Goal: Task Accomplishment & Management: Use online tool/utility

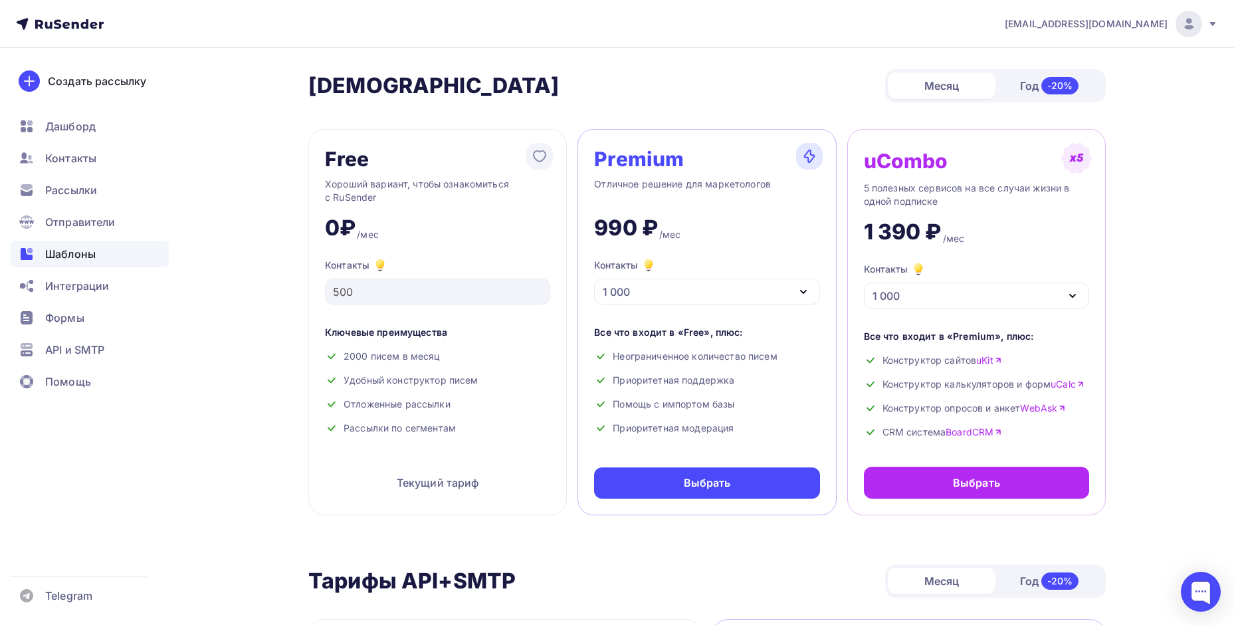
click at [109, 247] on div "Шаблоны" at bounding box center [90, 254] width 158 height 27
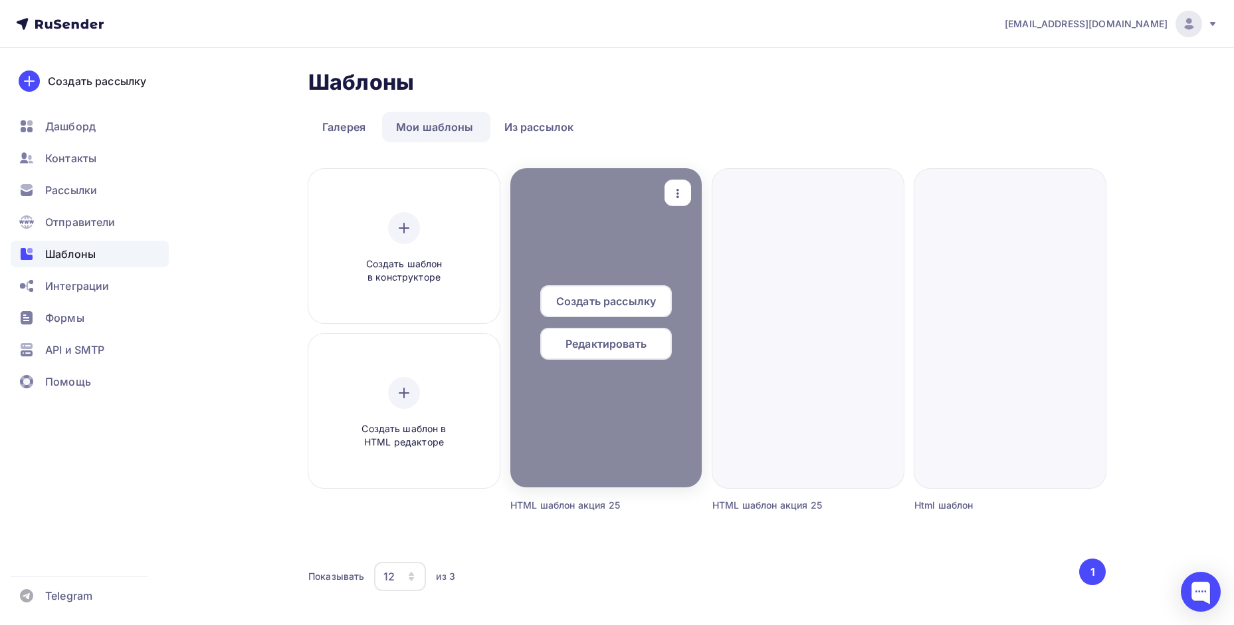
click at [619, 218] on div at bounding box center [605, 327] width 191 height 319
click at [634, 260] on div at bounding box center [605, 327] width 191 height 319
click at [628, 348] on span "Редактировать" at bounding box center [605, 344] width 81 height 16
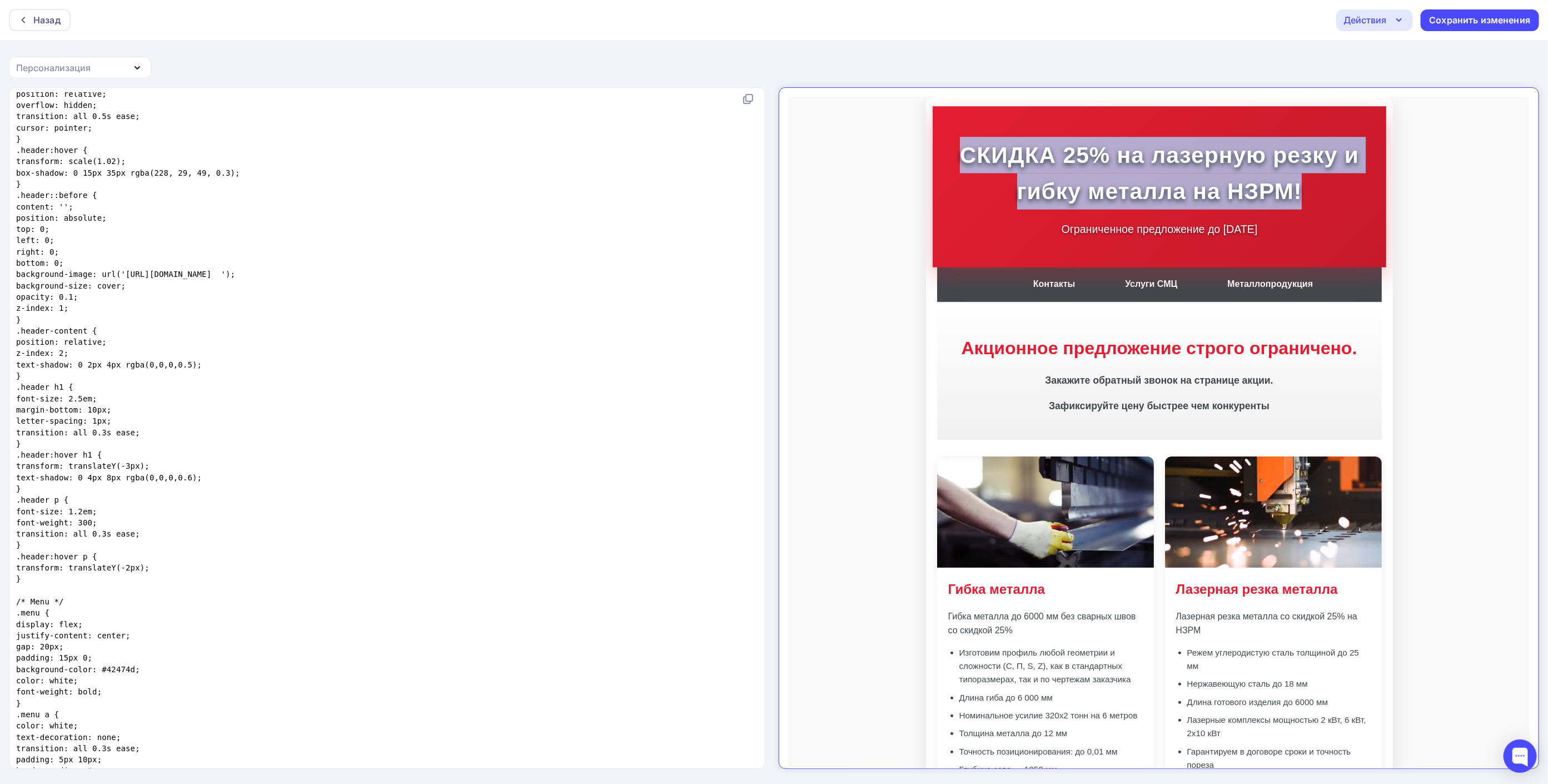
drag, startPoint x: 1294, startPoint y: 194, endPoint x: 949, endPoint y: 143, distance: 348.7
click at [949, 143] on h1 "СКИДКА 25% на лазерную резку и гибку металла на НЗРМ!" at bounding box center [1149, 162] width 443 height 73
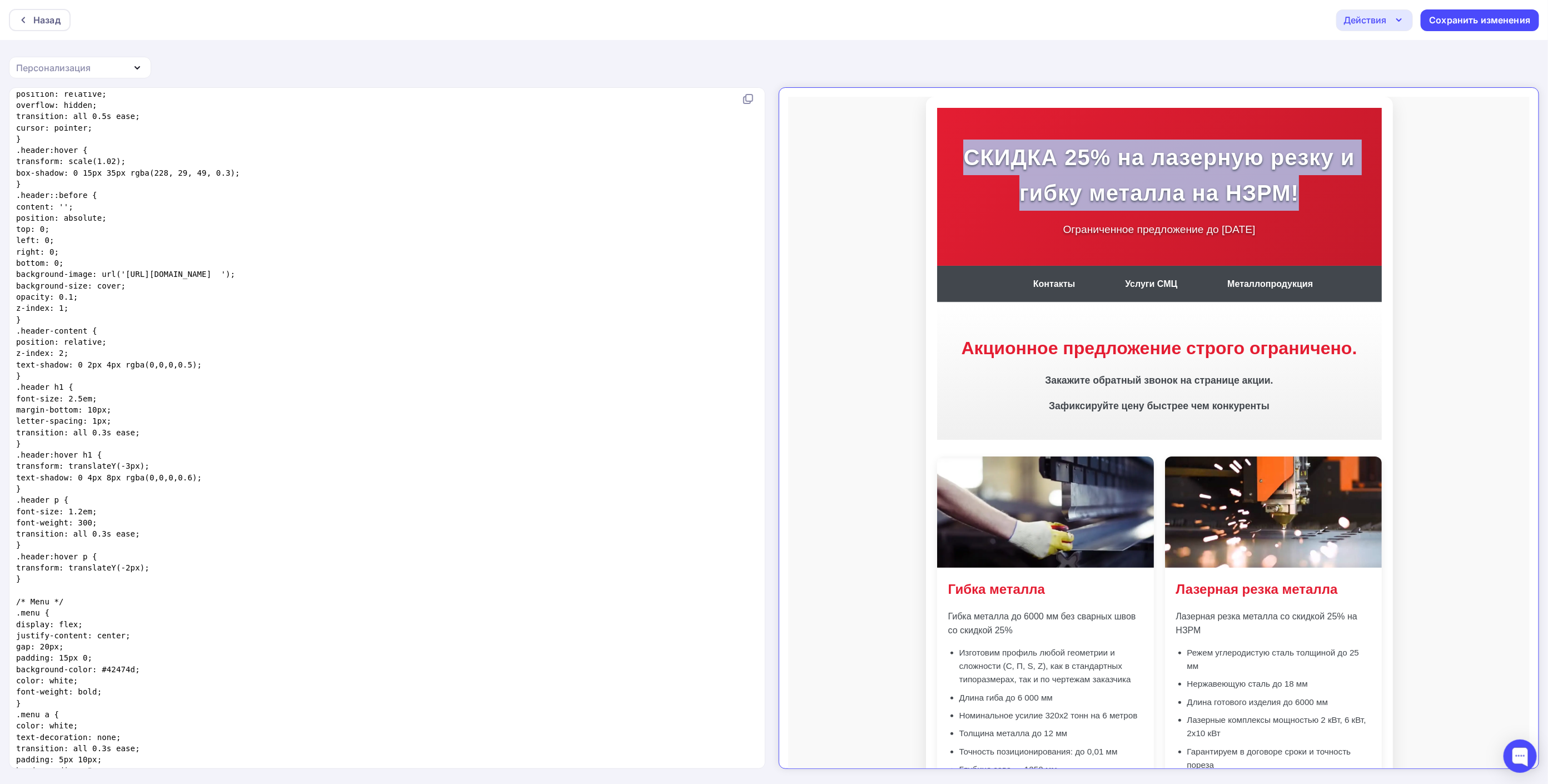
copy h1 "СКИДКА 25% на лазерную резку и гибку металла на НЗРМ!"
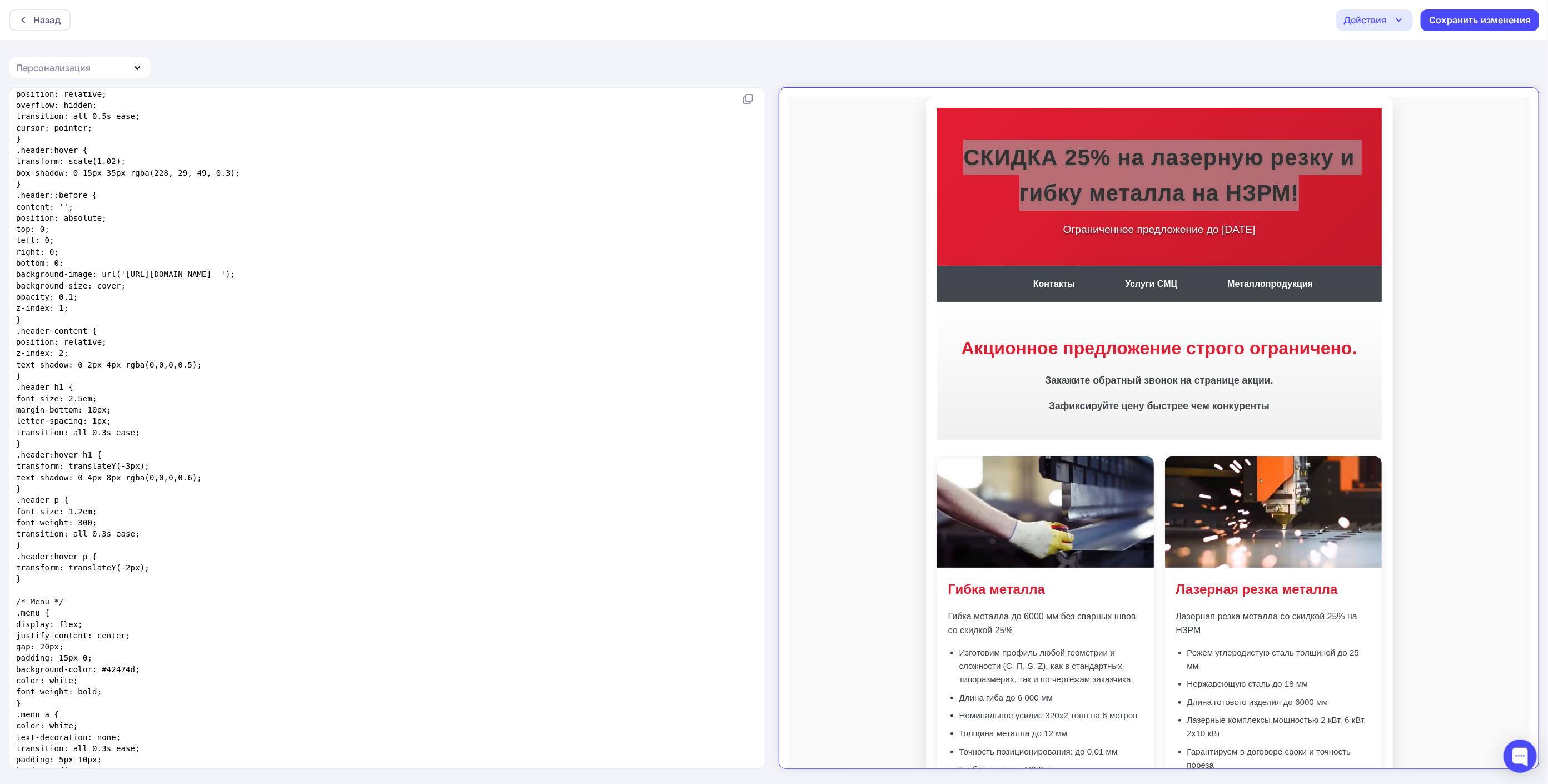
drag, startPoint x: 38, startPoint y: 15, endPoint x: 630, endPoint y: 50, distance: 593.0
click at [630, 50] on div "Назад Действия Отправить тестовое письмо Выйти без сохранения Сохранить изменен…" at bounding box center [774, 392] width 1548 height 784
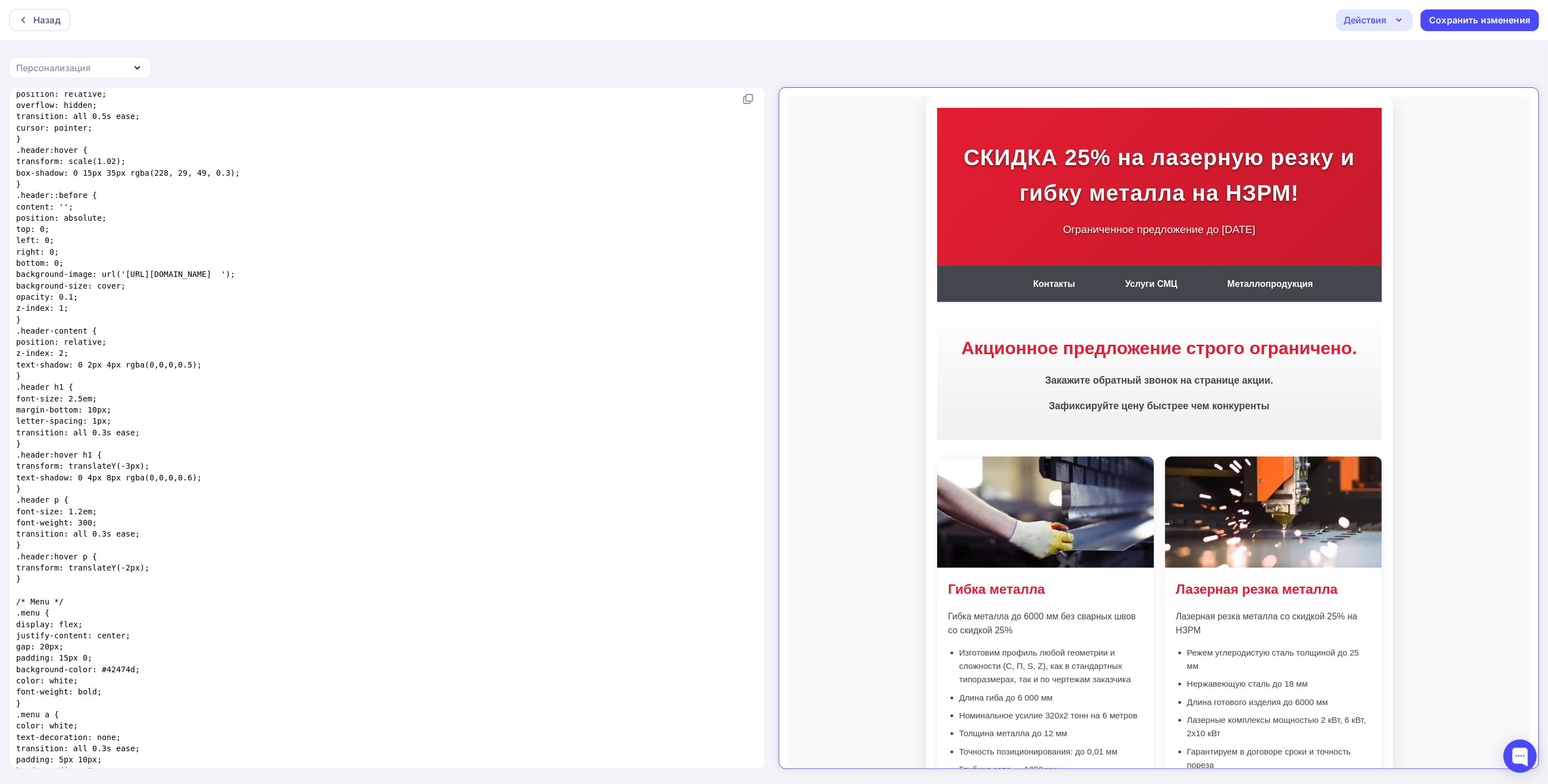
click at [1040, 205] on body "СКИДКА 25% на лазерную резку и гибку металла на НЗРМ! Ограниченное предложение …" at bounding box center [1149, 633] width 742 height 1093
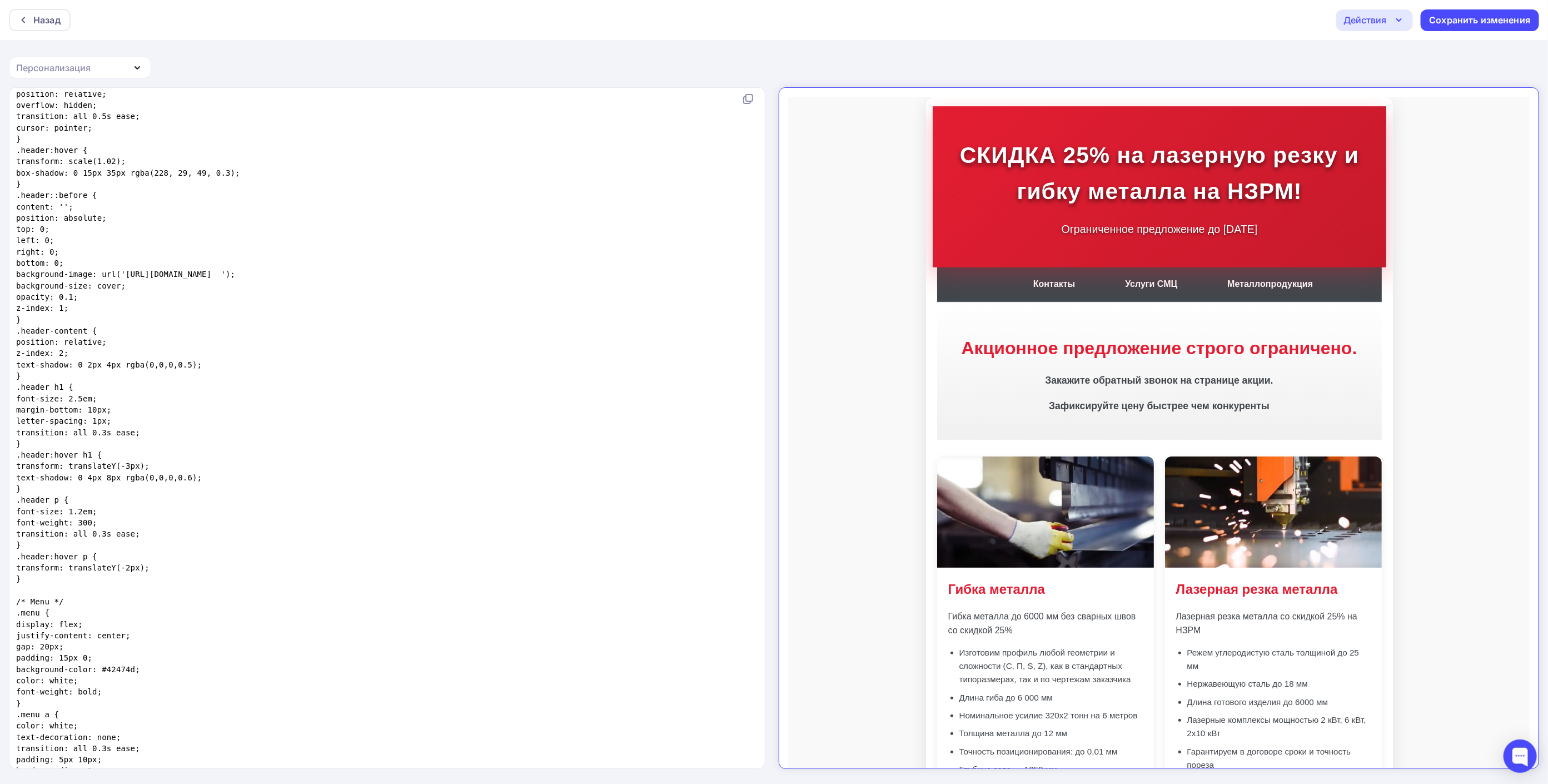
drag, startPoint x: 1276, startPoint y: 216, endPoint x: 937, endPoint y: 141, distance: 347.2
click at [937, 141] on div "СКИДКА 25% на лазерную резку и гибку металла на НЗРМ! Ограниченное предложение …" at bounding box center [1149, 178] width 443 height 100
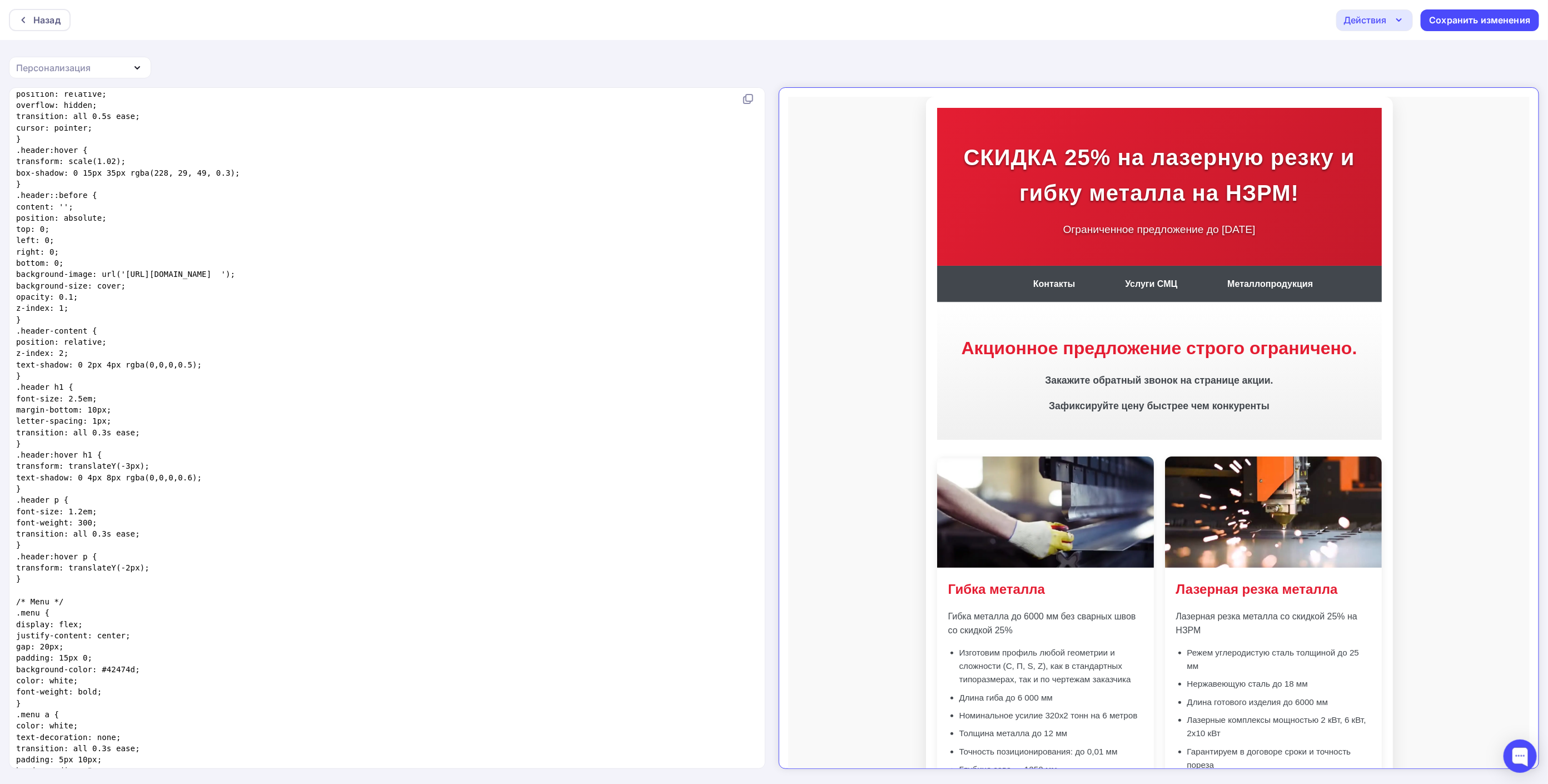
copy div "СКИДКА 25% на лазерную резку и гибку металла на НЗРМ! Ограниченное предложение …"
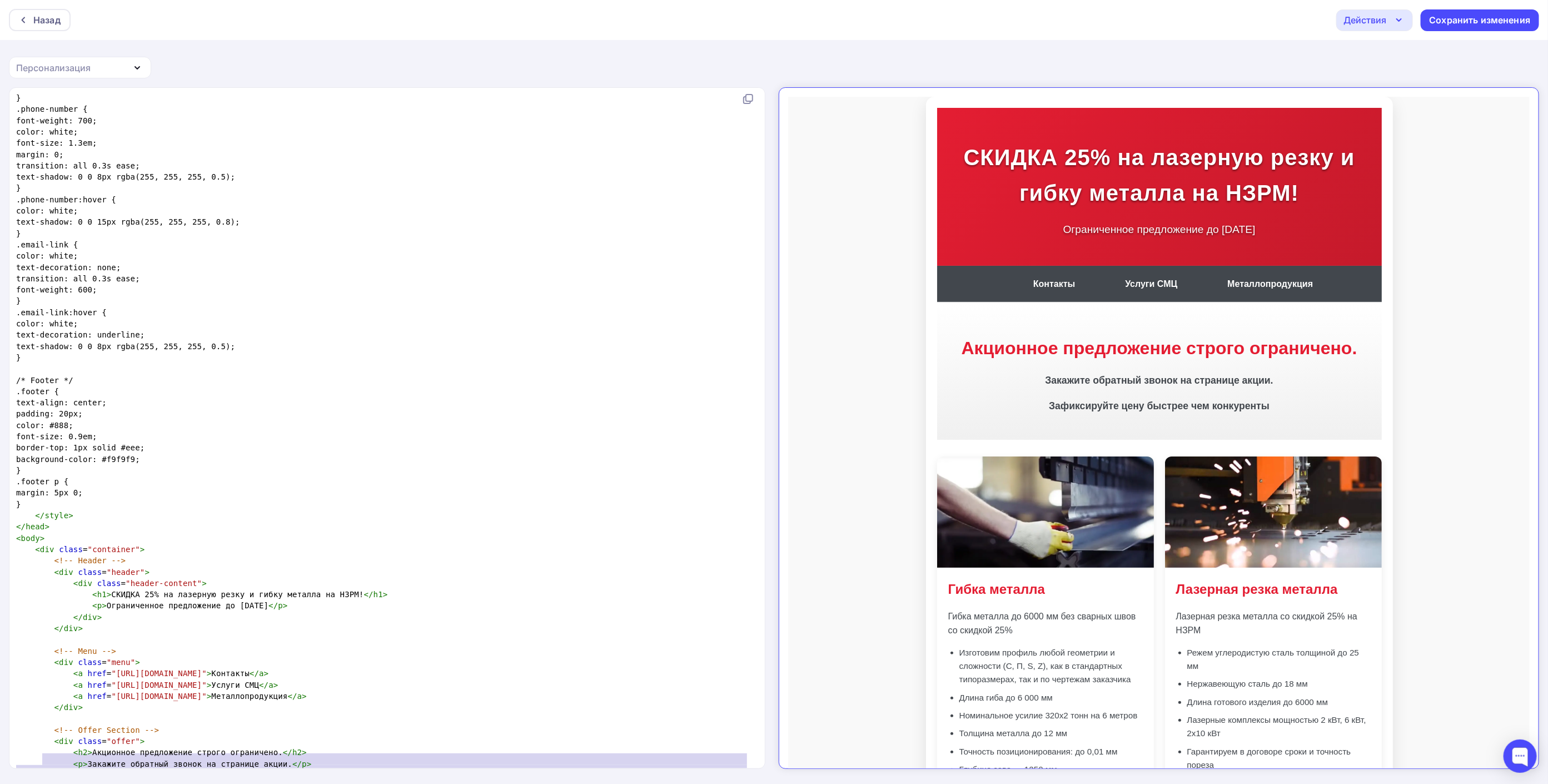
scroll to position [3444, 0]
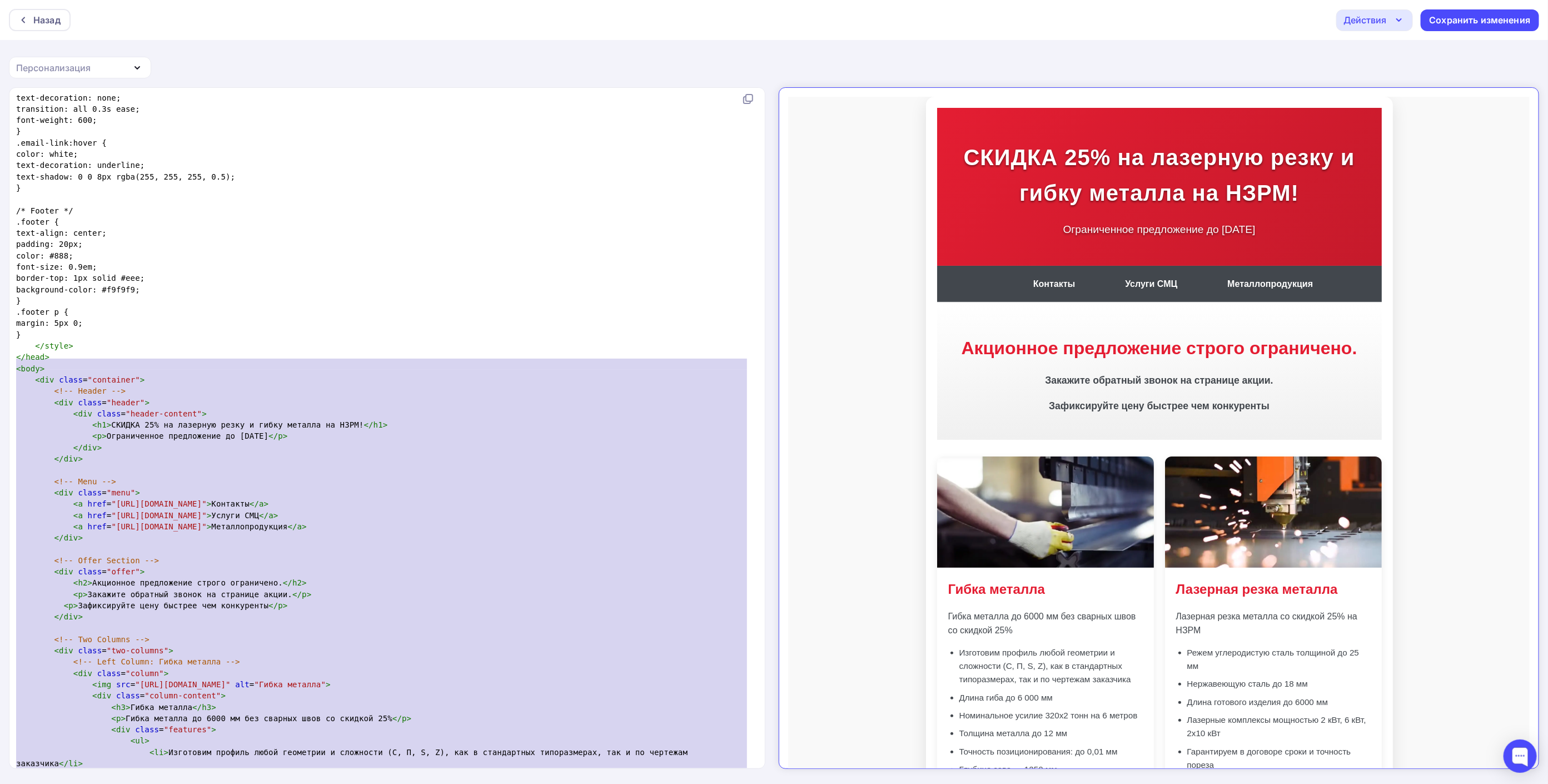
type textarea "</head> <body> <div class="container"> <!-- Header --> <div class="header"> <di…"
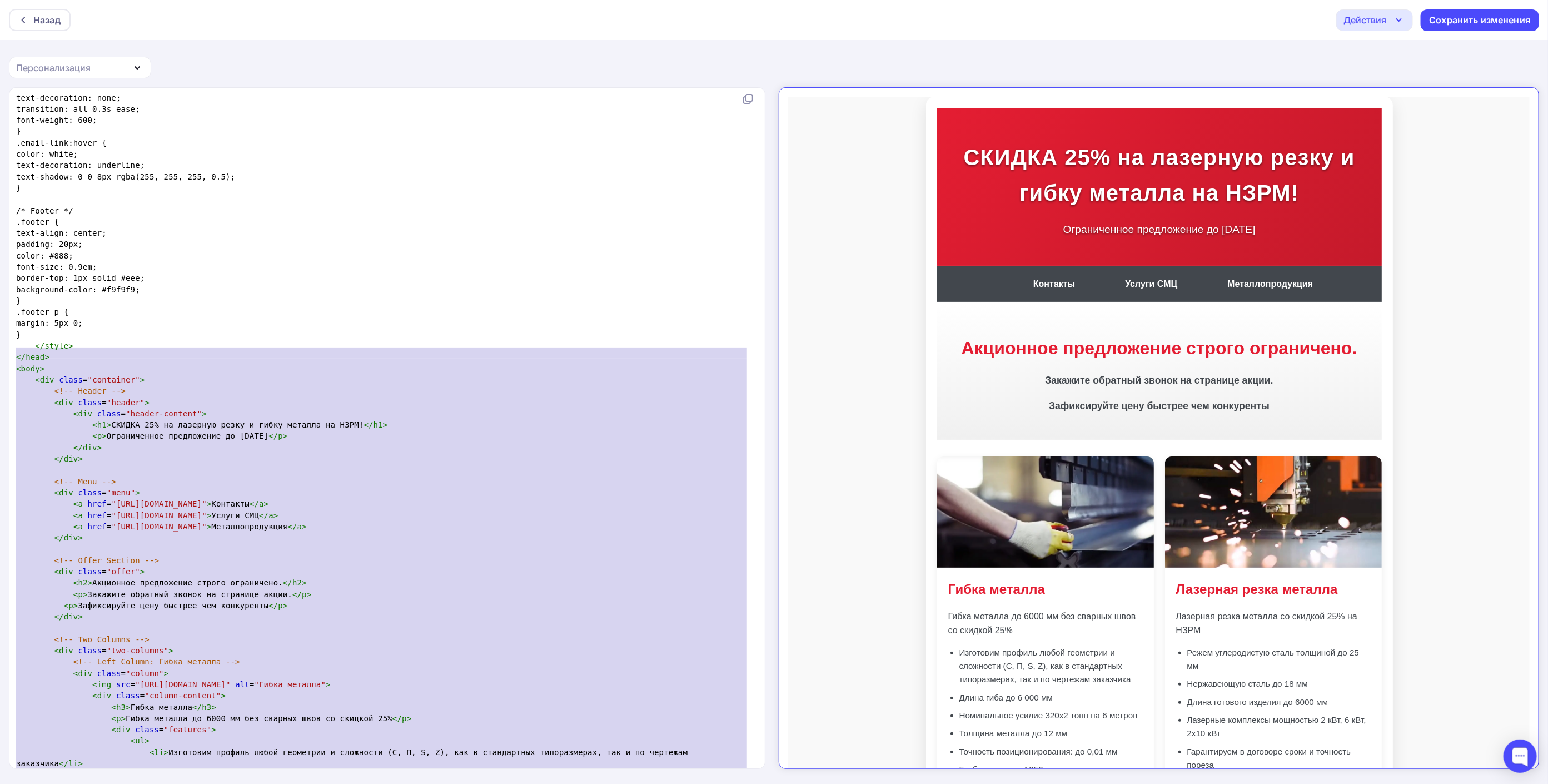
drag, startPoint x: 64, startPoint y: 762, endPoint x: -3, endPoint y: 354, distance: 413.5
click at [0, 354] on html "Назад Действия Отправить тестовое письмо Выйти без сохранения Сохранить изменен…" at bounding box center [774, 392] width 1548 height 784
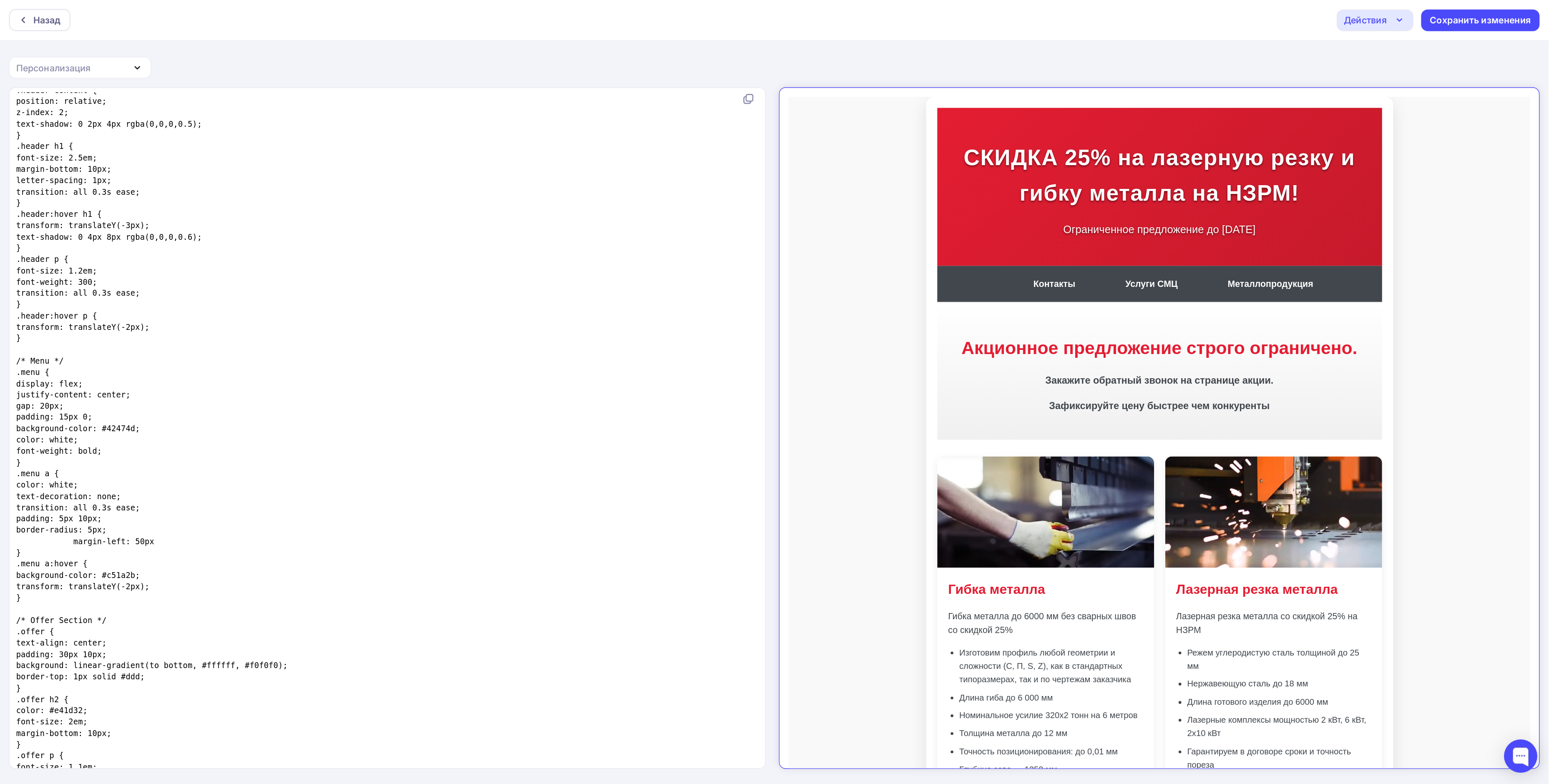
scroll to position [0, 0]
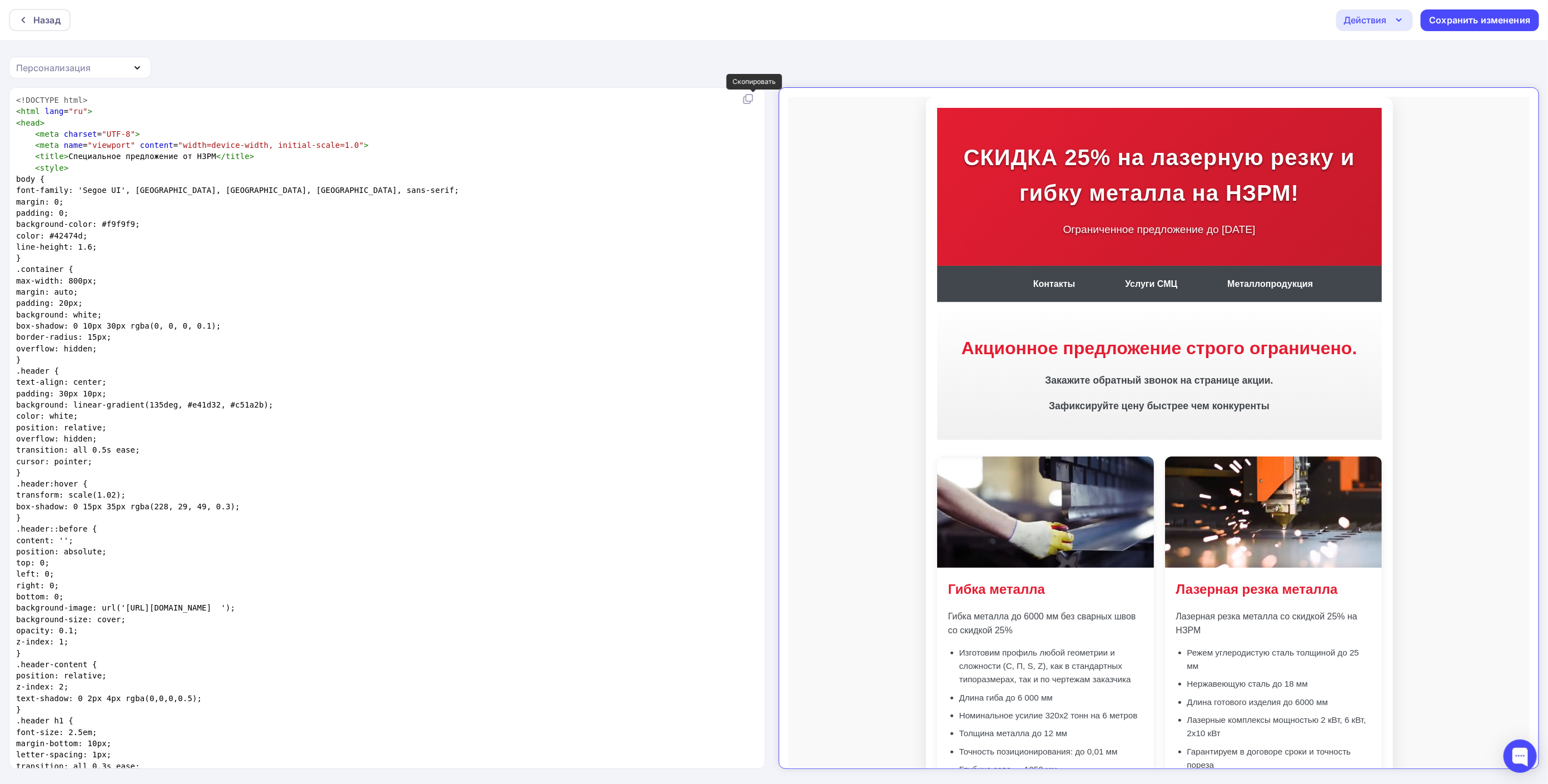
click at [750, 100] on icon at bounding box center [747, 100] width 7 height 7
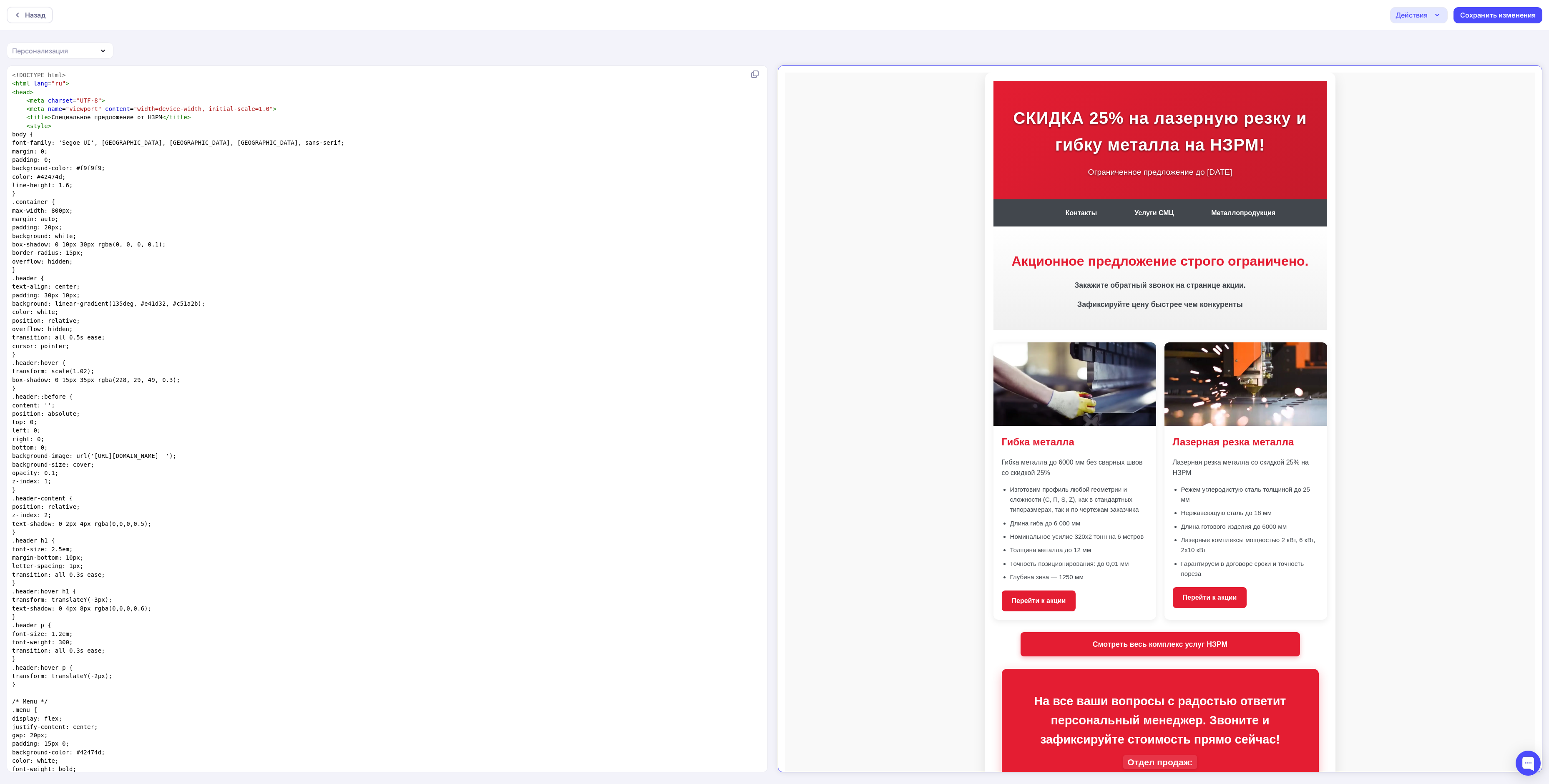
scroll to position [3, 0]
click at [780, 317] on body "СКИДКА 25% на лазерную резку и гибку металла на НЗРМ! Ограниченное предложение …" at bounding box center [1153, 475] width 750 height 820
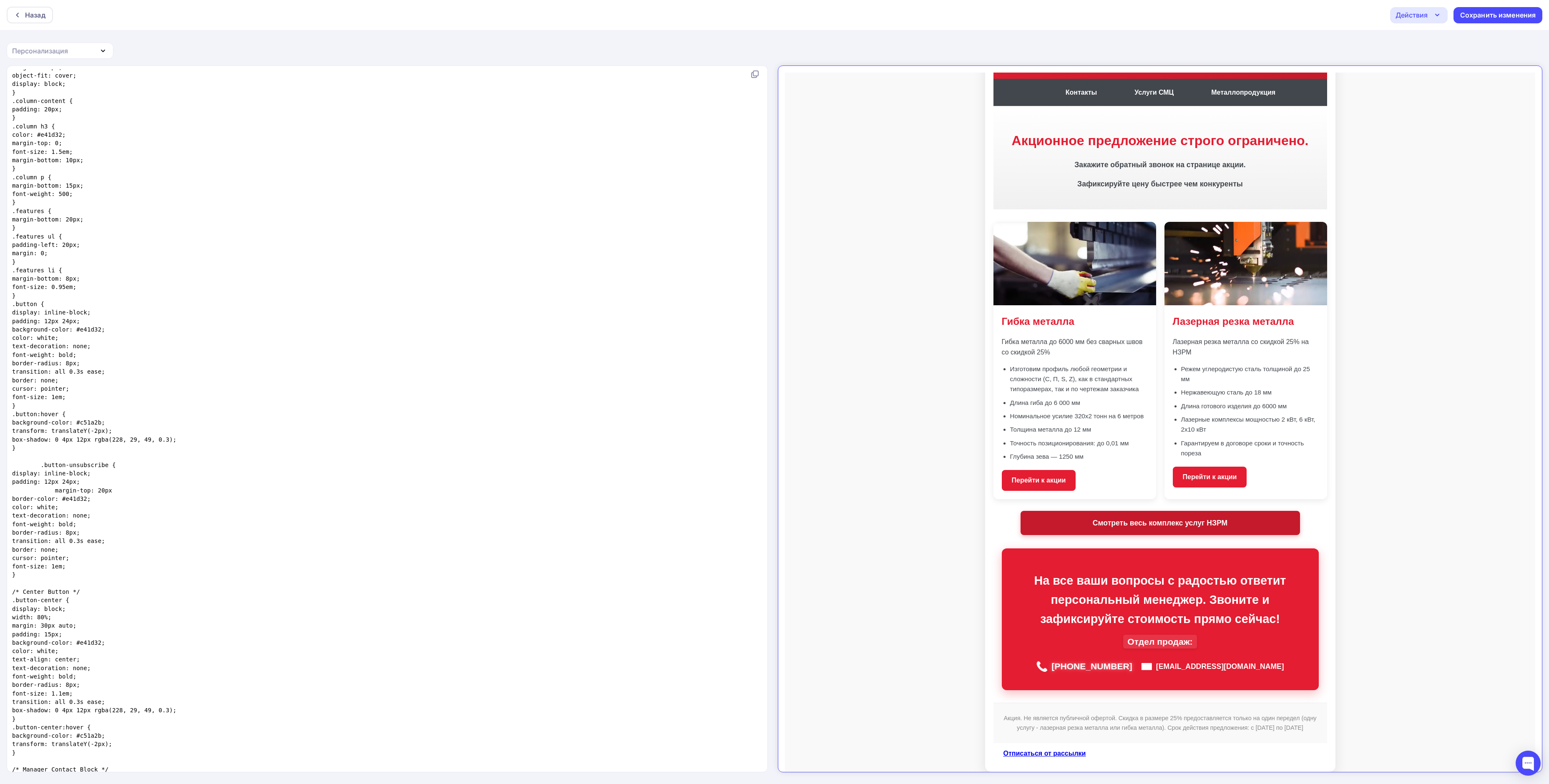
scroll to position [2, 0]
drag, startPoint x: 1243, startPoint y: 650, endPoint x: 1044, endPoint y: 648, distance: 199.0
click at [780, 392] on div "📞 +7 (383) 207-92-20 ✉️ zakaz20@nzrm.ru" at bounding box center [1153, 659] width 300 height 23
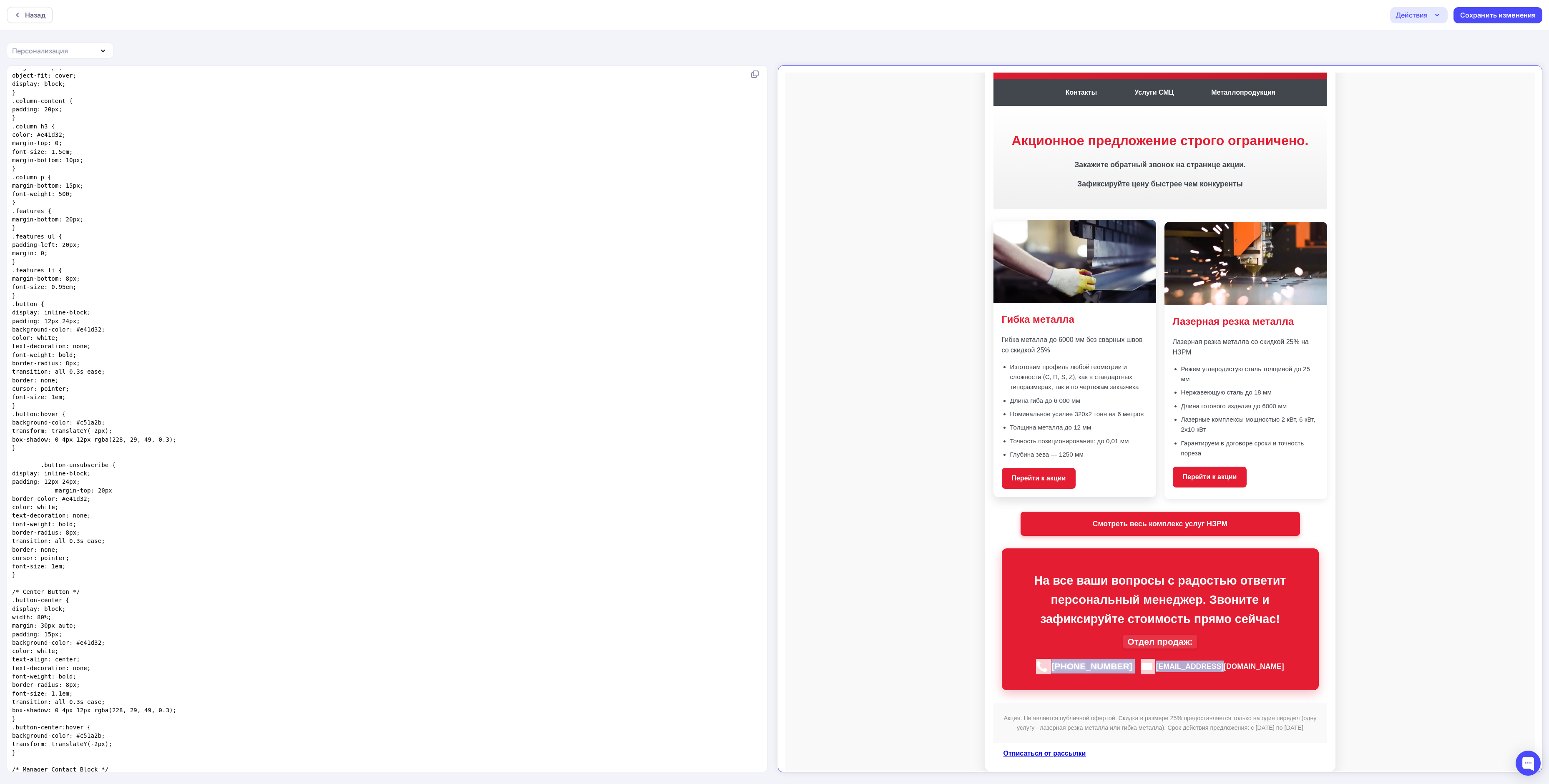
copy div "📞 +7 (383) 207-92-20 ✉️ zakaz20@nzrm.ru"
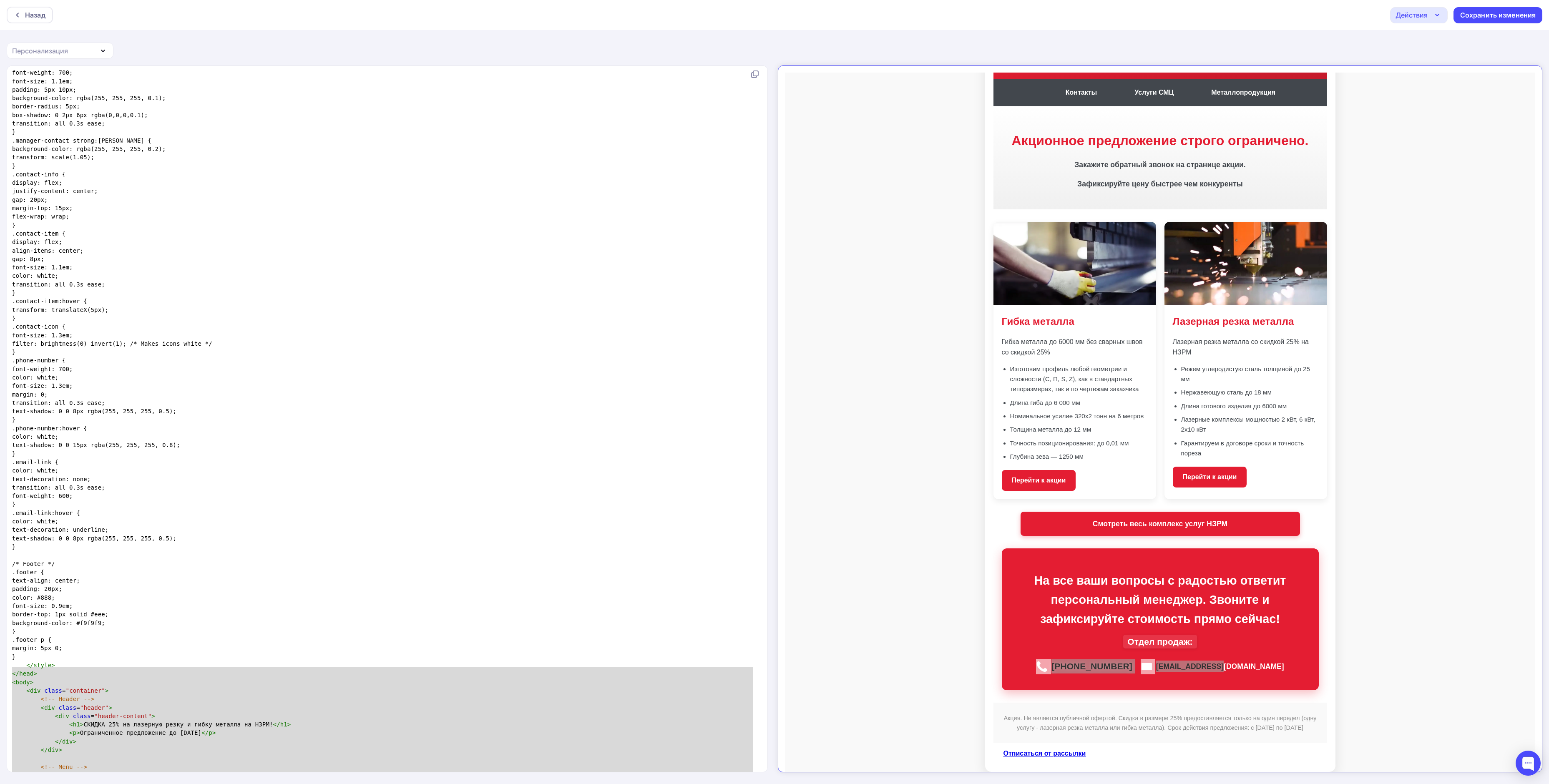
scroll to position [2907, 0]
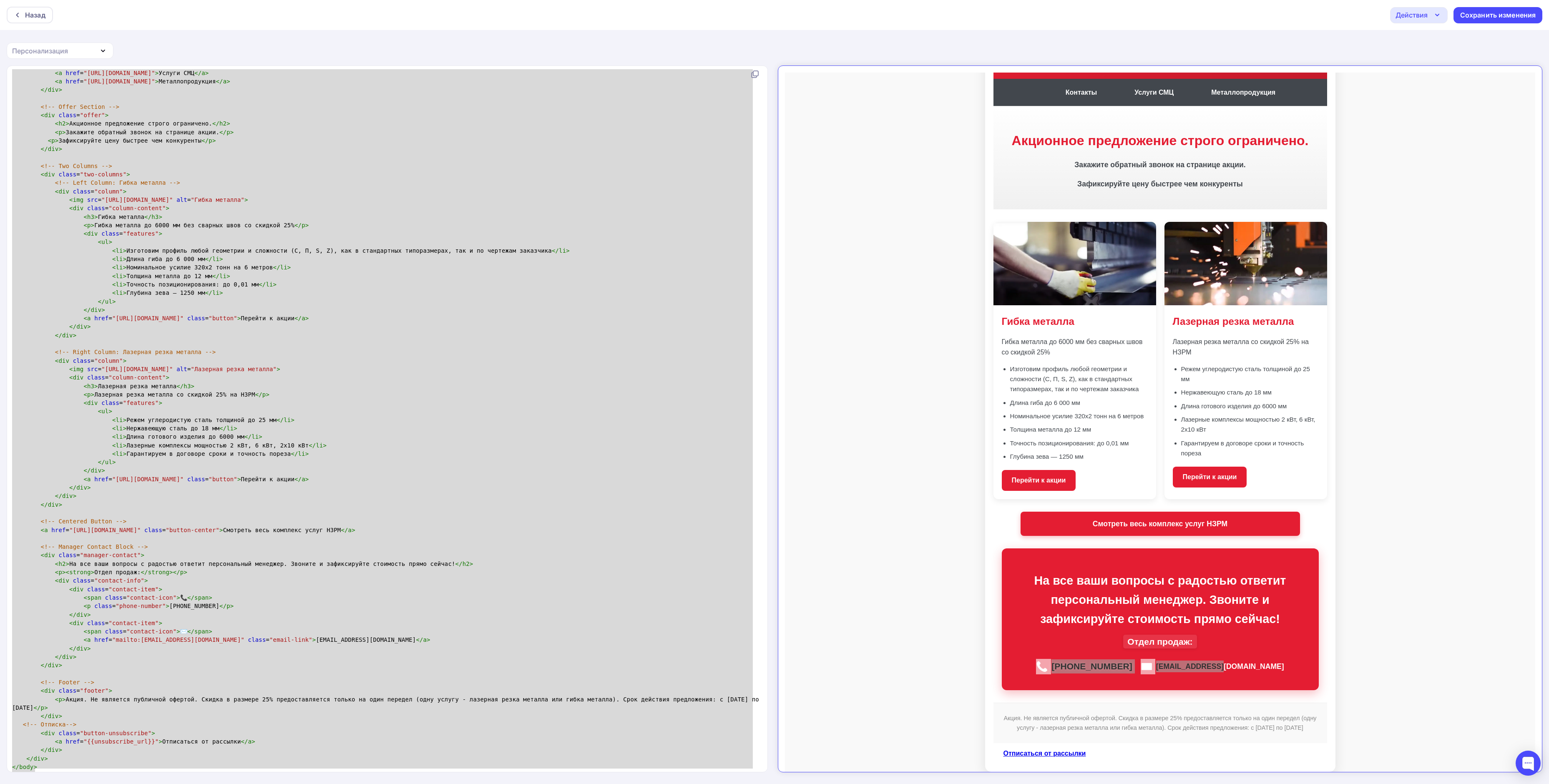
click at [489, 392] on pre "​" at bounding box center [386, 538] width 750 height 8
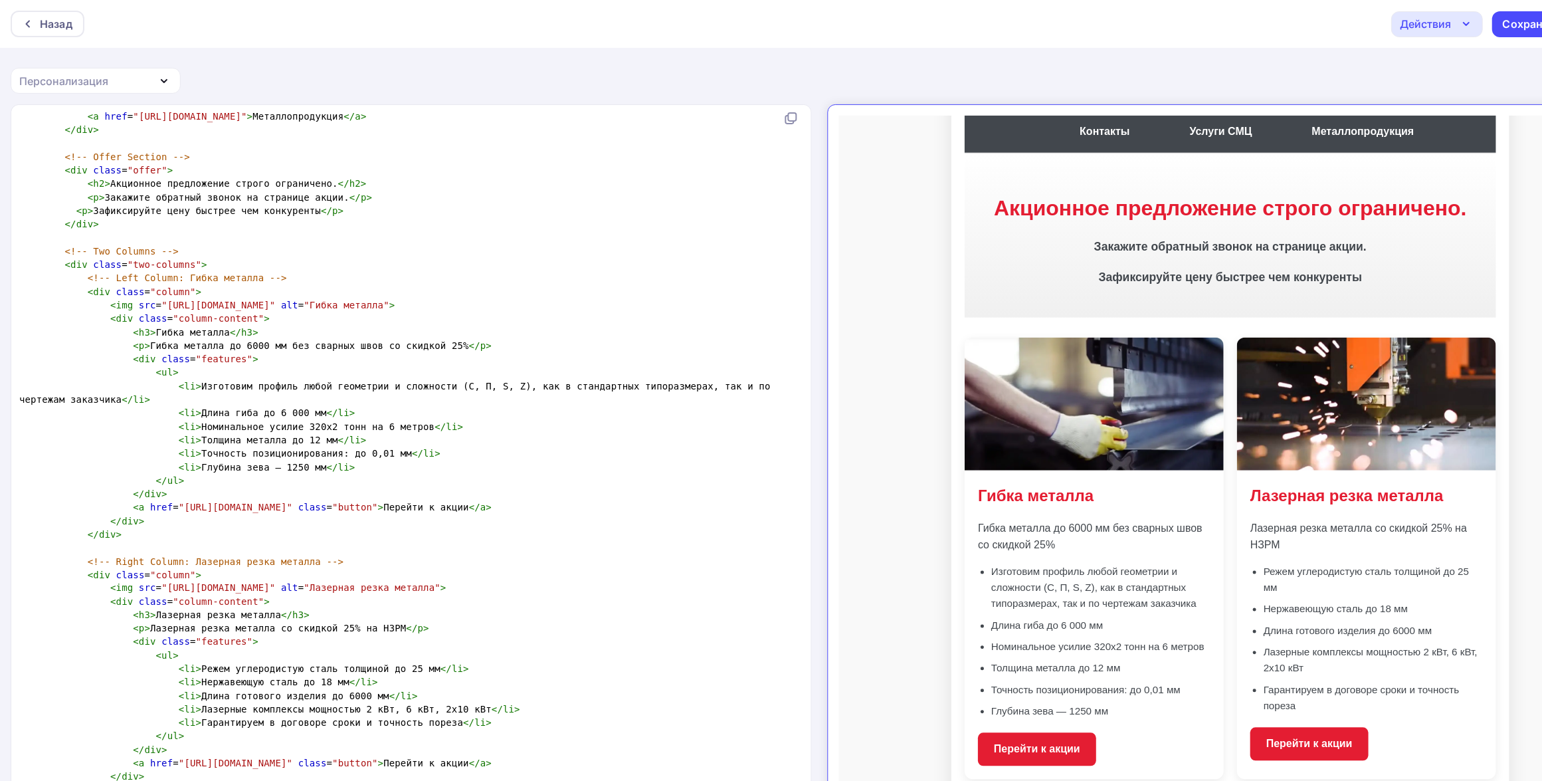
scroll to position [208, 0]
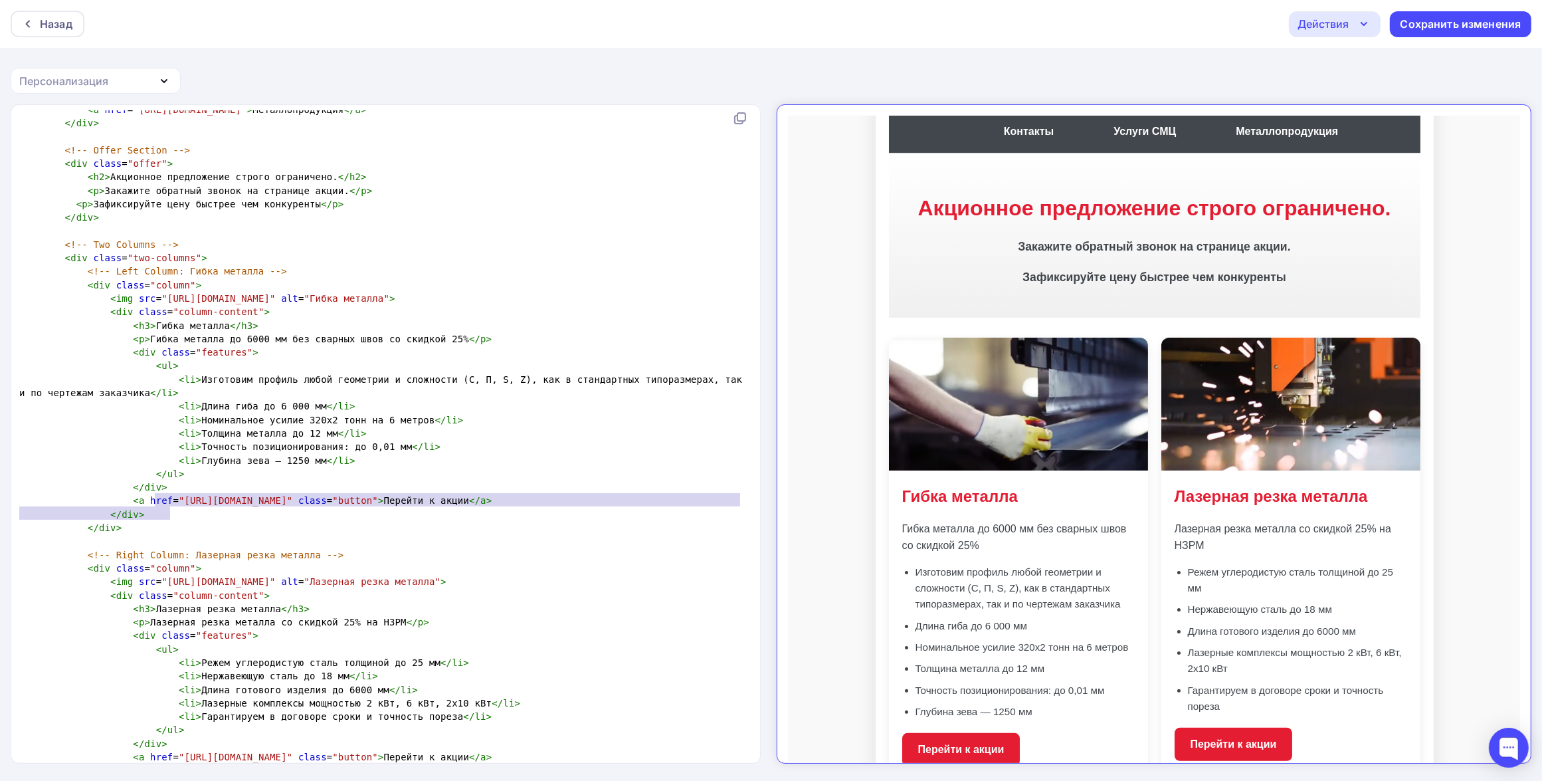
type textarea "https://nzrm.ru/proizvodstvo/gibka-metalla/?utm_source=email_rusender&utm_mediu…"
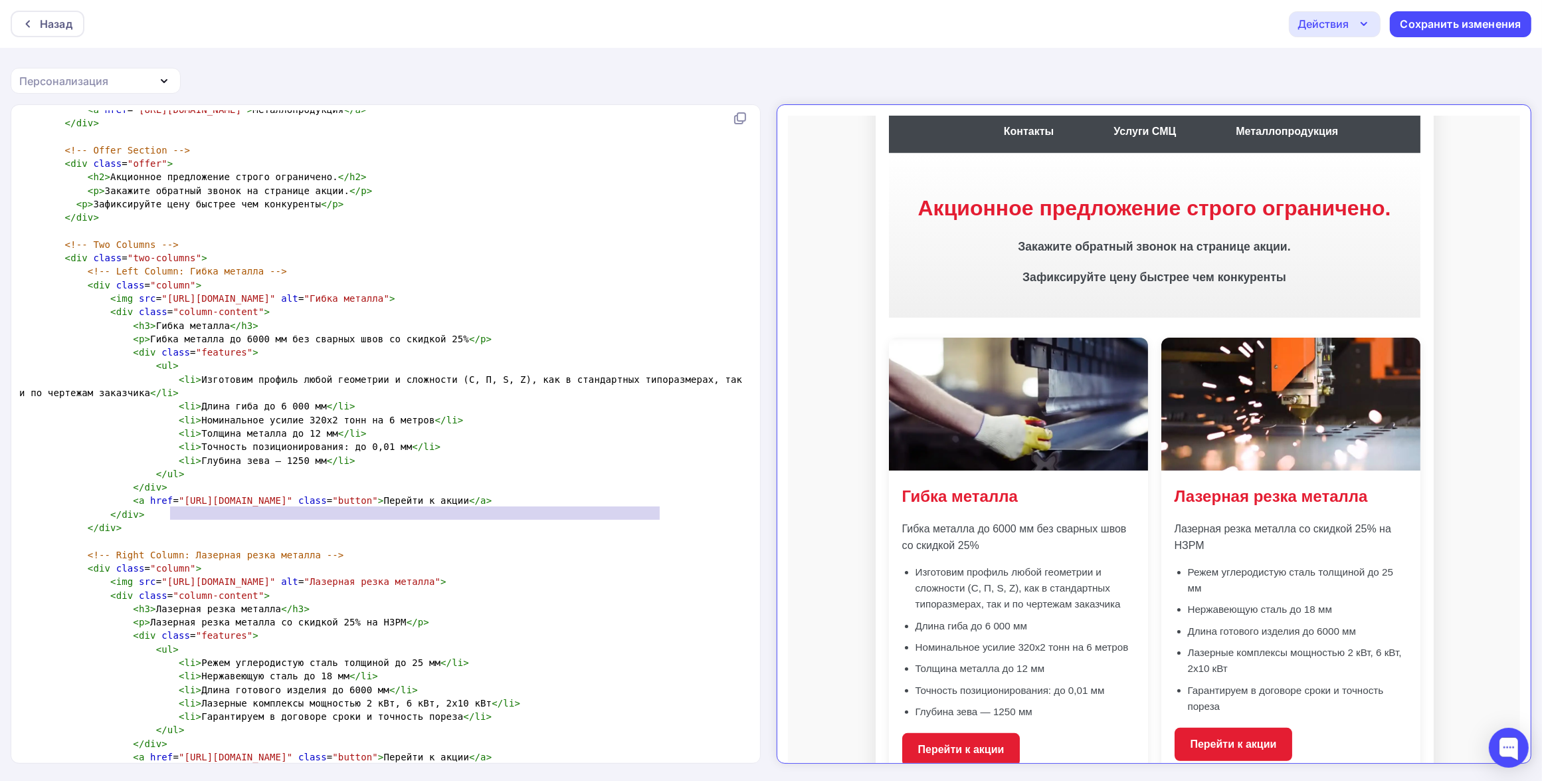
drag, startPoint x: 171, startPoint y: 508, endPoint x: 658, endPoint y: 512, distance: 487.7
click at [292, 506] on span ""[URL][DOMAIN_NAME]"" at bounding box center [236, 500] width 114 height 11
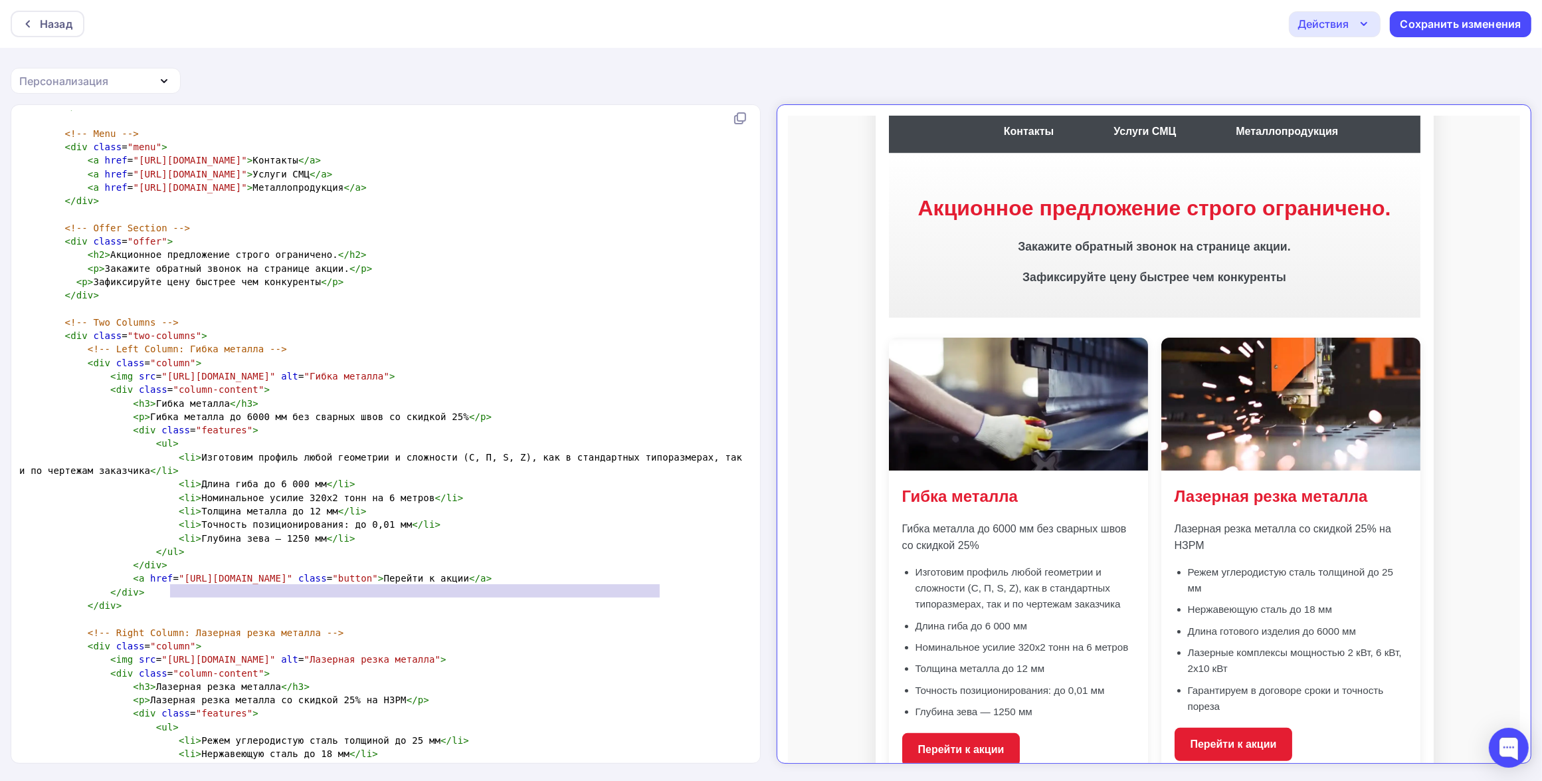
scroll to position [4553, 0]
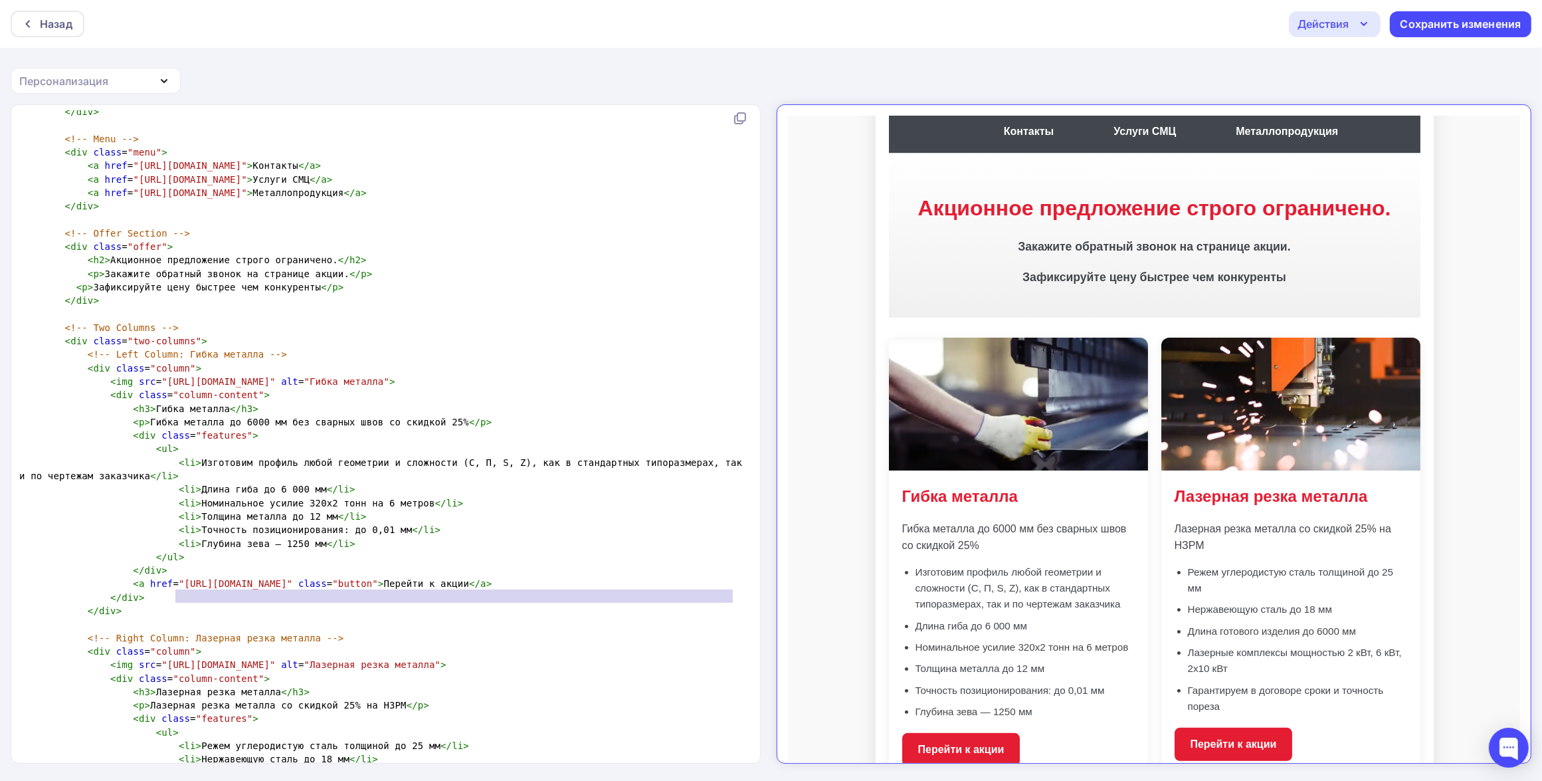
type textarea ""[URL][DOMAIN_NAME]""
drag, startPoint x: 733, startPoint y: 595, endPoint x: 166, endPoint y: 598, distance: 566.7
click at [166, 589] on span "< a href = "[URL][DOMAIN_NAME]" class = "button" > Перейти к акции </ a >" at bounding box center [255, 583] width 472 height 11
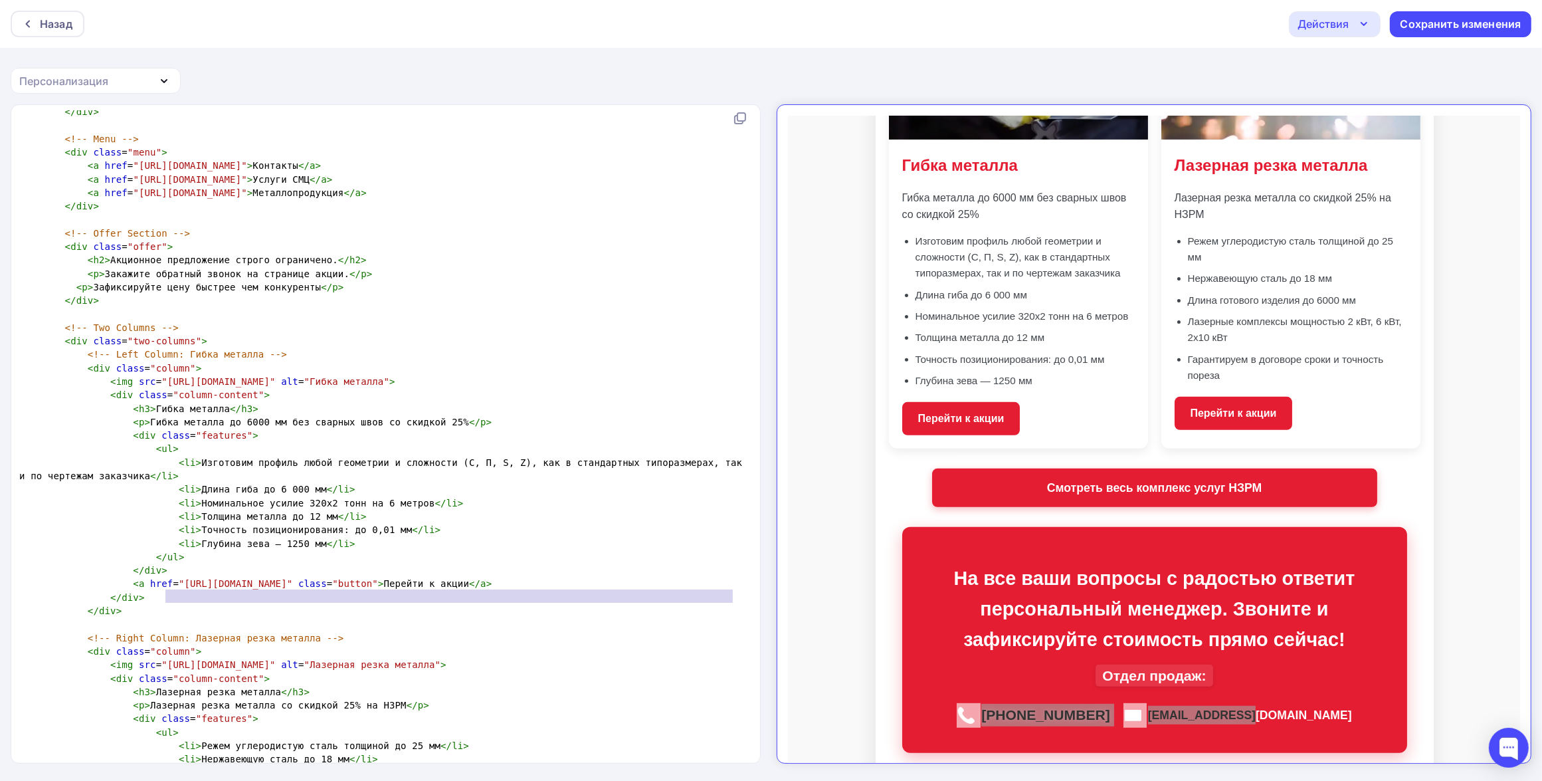
scroll to position [540, 0]
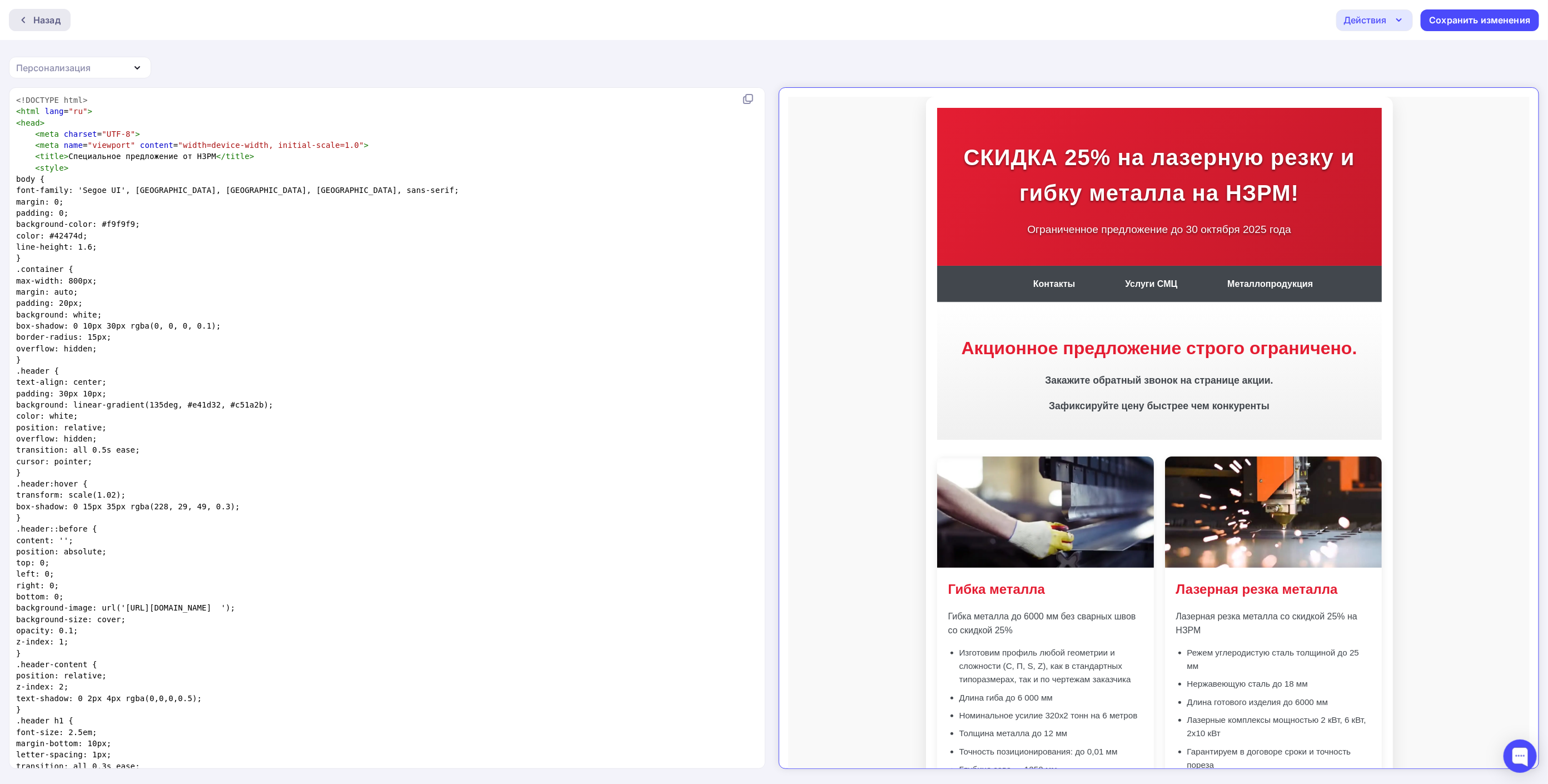
click at [34, 28] on div "Назад" at bounding box center [40, 20] width 62 height 23
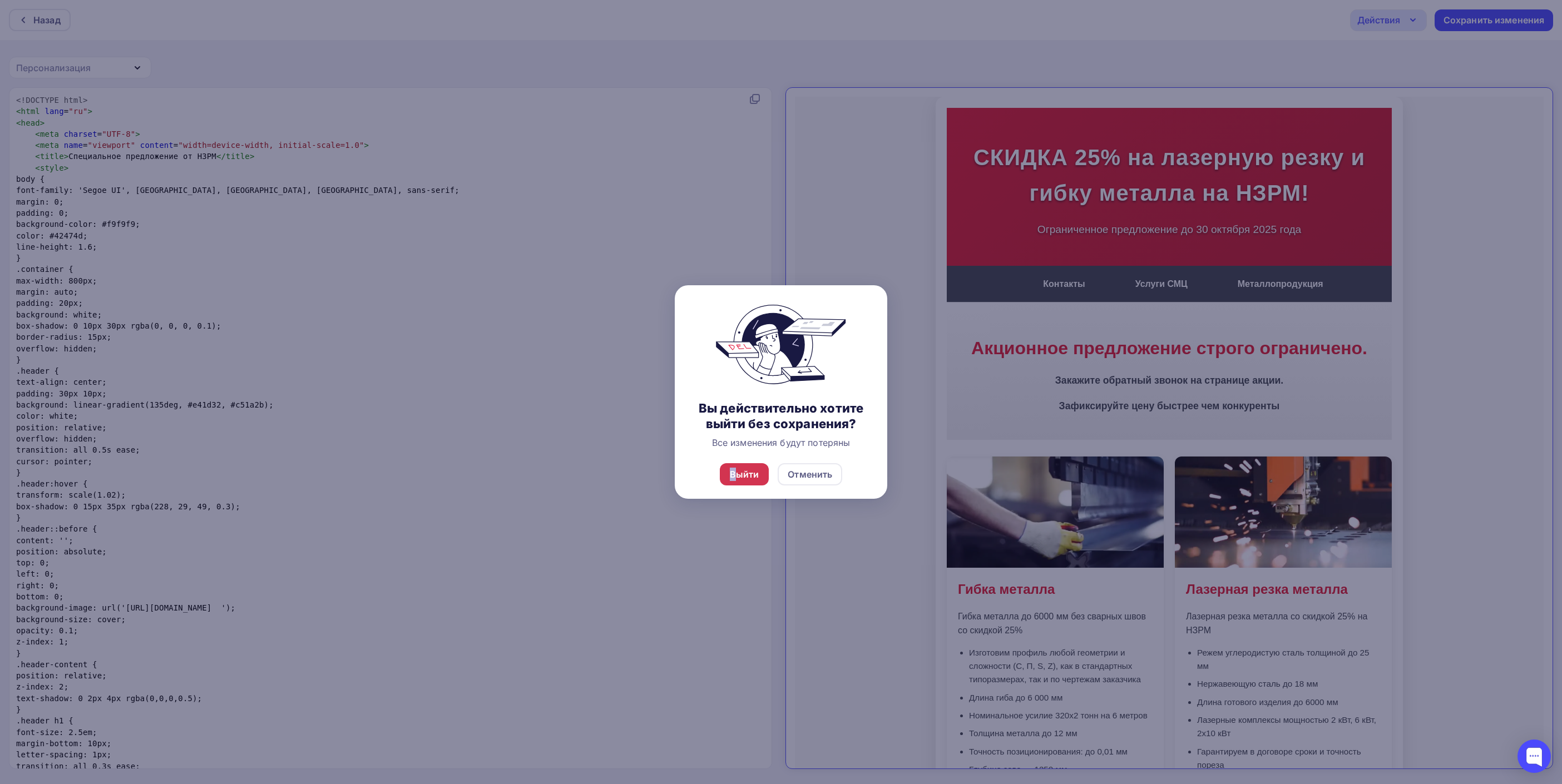
click at [733, 469] on div "Выйти" at bounding box center [744, 474] width 29 height 13
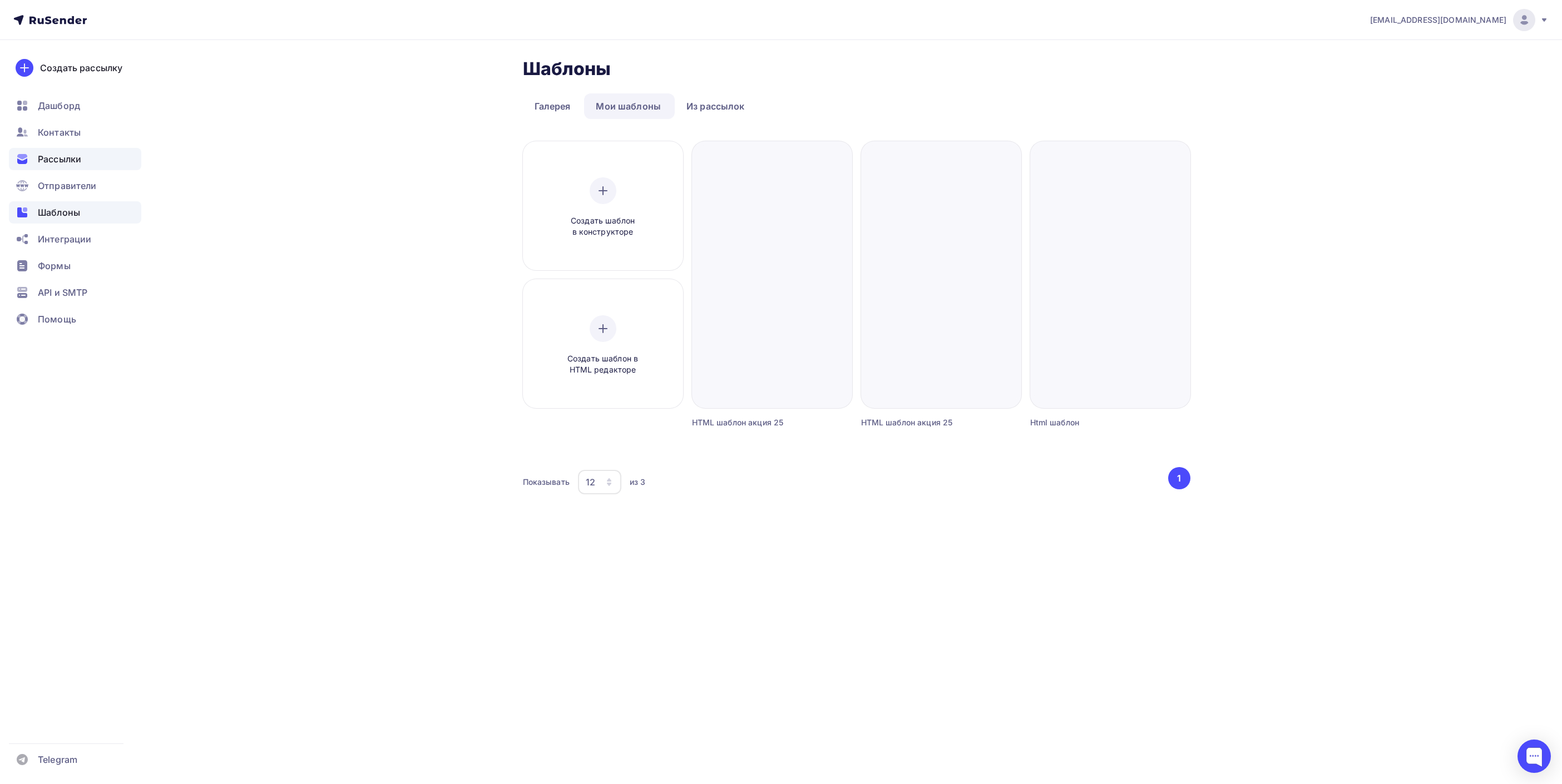
click at [80, 165] on span "Рассылки" at bounding box center [59, 159] width 44 height 13
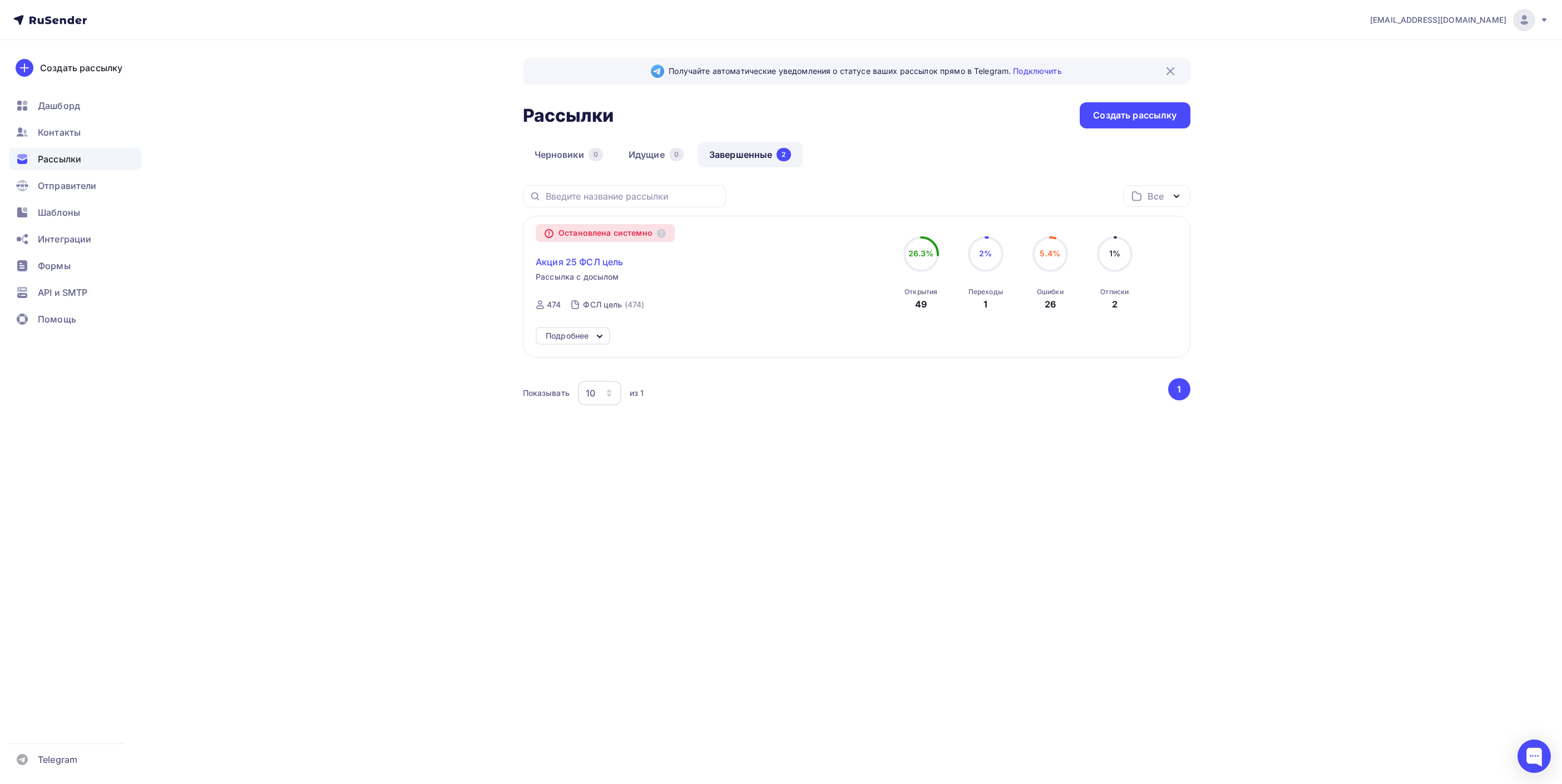
click at [598, 269] on span "Акция 25 ФСЛ цель" at bounding box center [579, 262] width 87 height 13
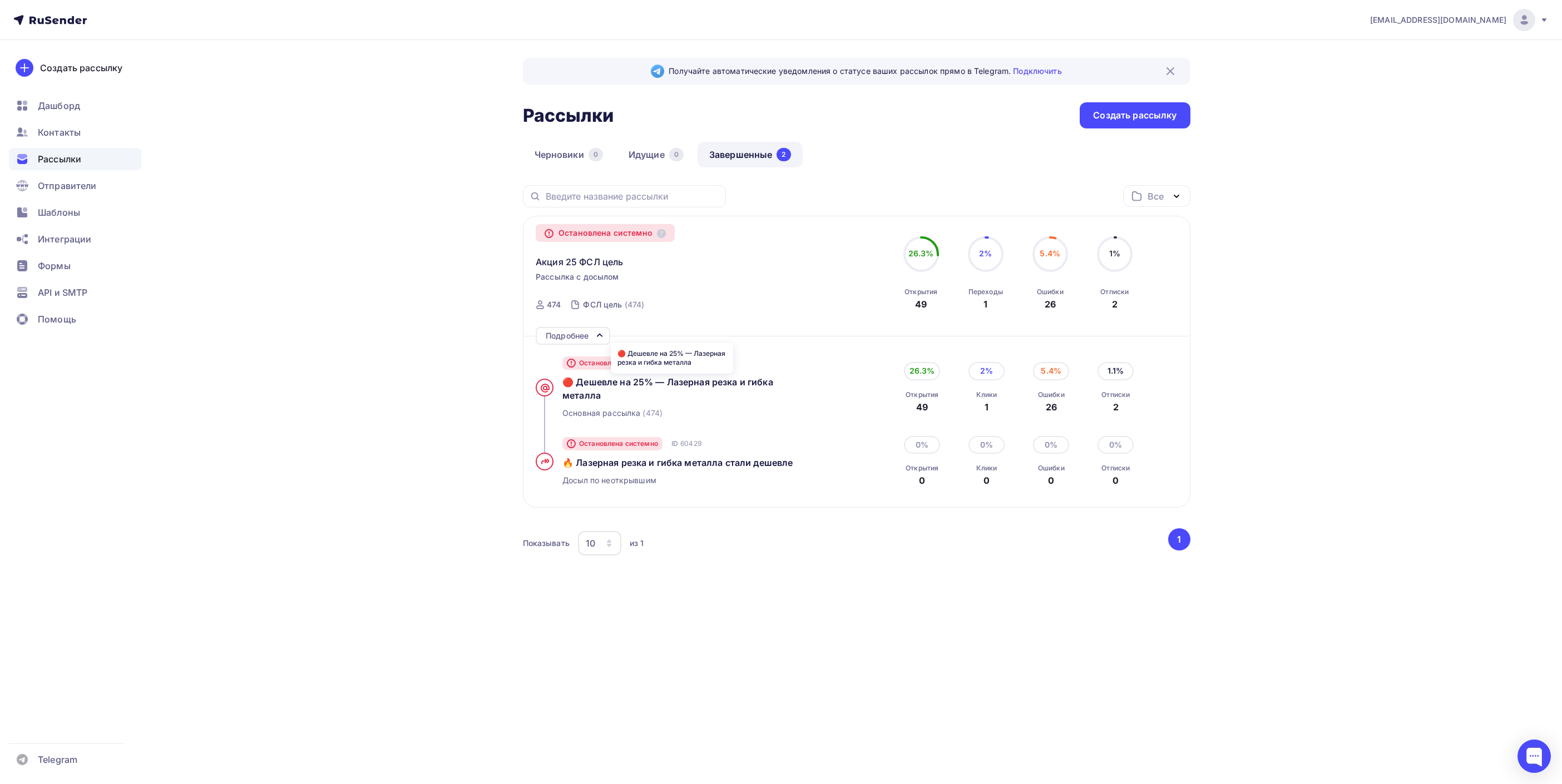
drag, startPoint x: 554, startPoint y: 379, endPoint x: 605, endPoint y: 397, distance: 54.1
click at [605, 397] on div "Остановлена системно ID 60170 🔴 Дешевле на 25% — Лазерная резка и гибка металла…" at bounding box center [694, 387] width 316 height 80
click at [765, 319] on div "Остановлена системно Акция 25 ФСЛ цель Рассылка с досылом Завершена 25.09.2025,…" at bounding box center [856, 361] width 667 height 292
drag, startPoint x: 559, startPoint y: 382, endPoint x: 606, endPoint y: 400, distance: 50.3
click at [606, 400] on div "Остановлена системно ID 60170 🔴 Дешевле на 25% — Лазерная резка и гибка металла…" at bounding box center [694, 387] width 316 height 80
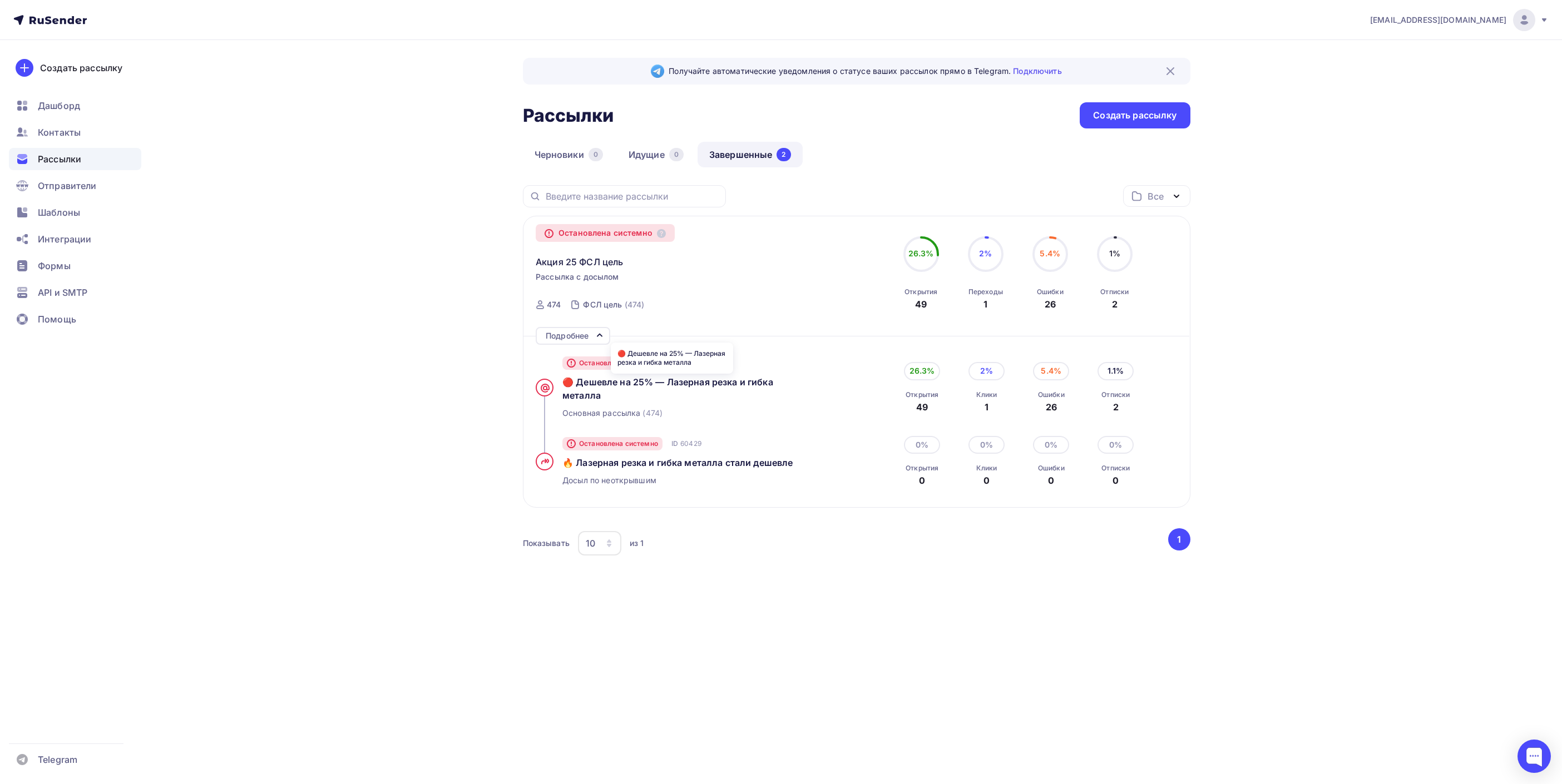
copy span "🔴 Дешевле на 25% — Лазерная резка и гибка металла"
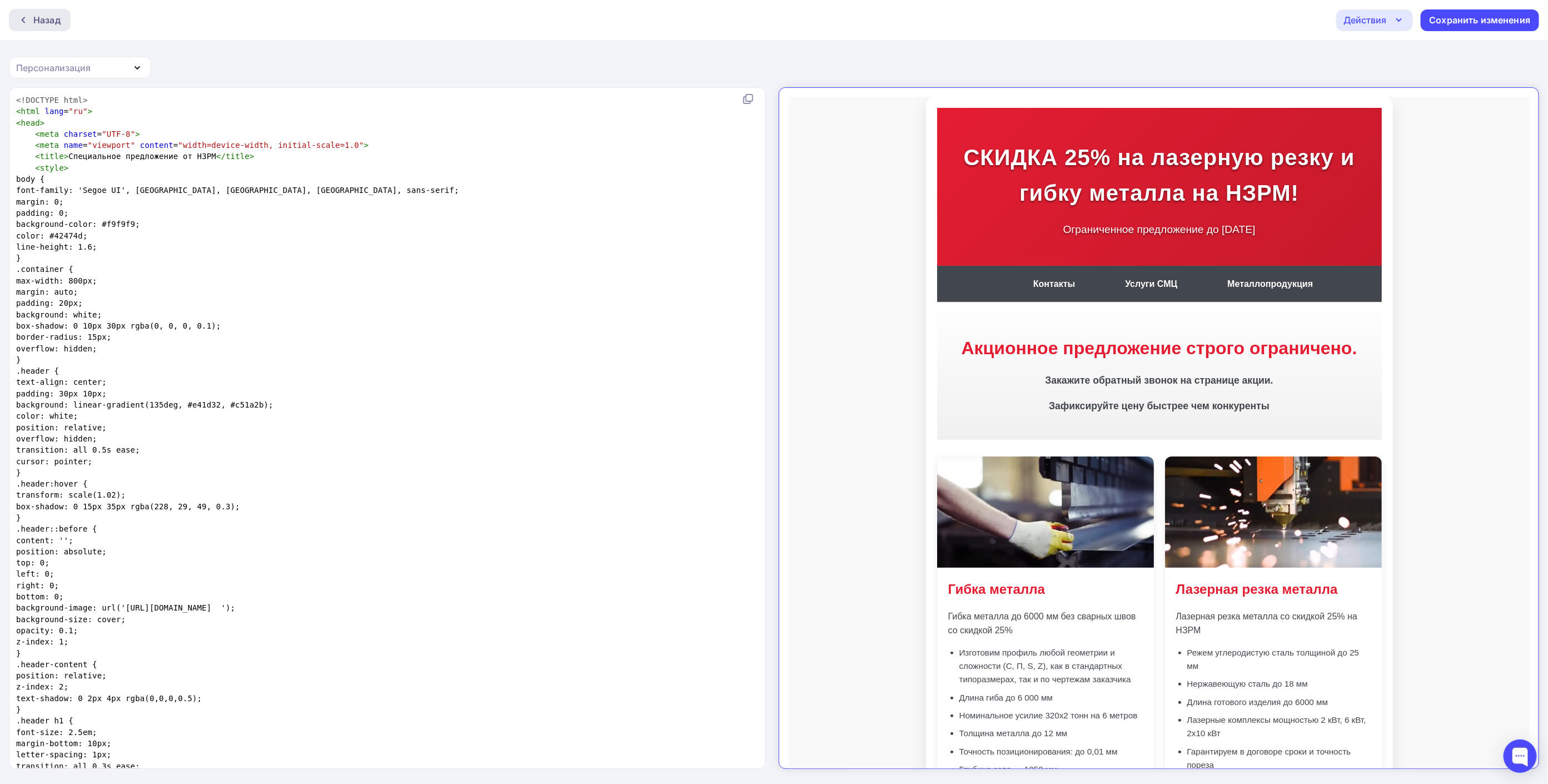
click at [44, 20] on div "Назад" at bounding box center [47, 20] width 28 height 13
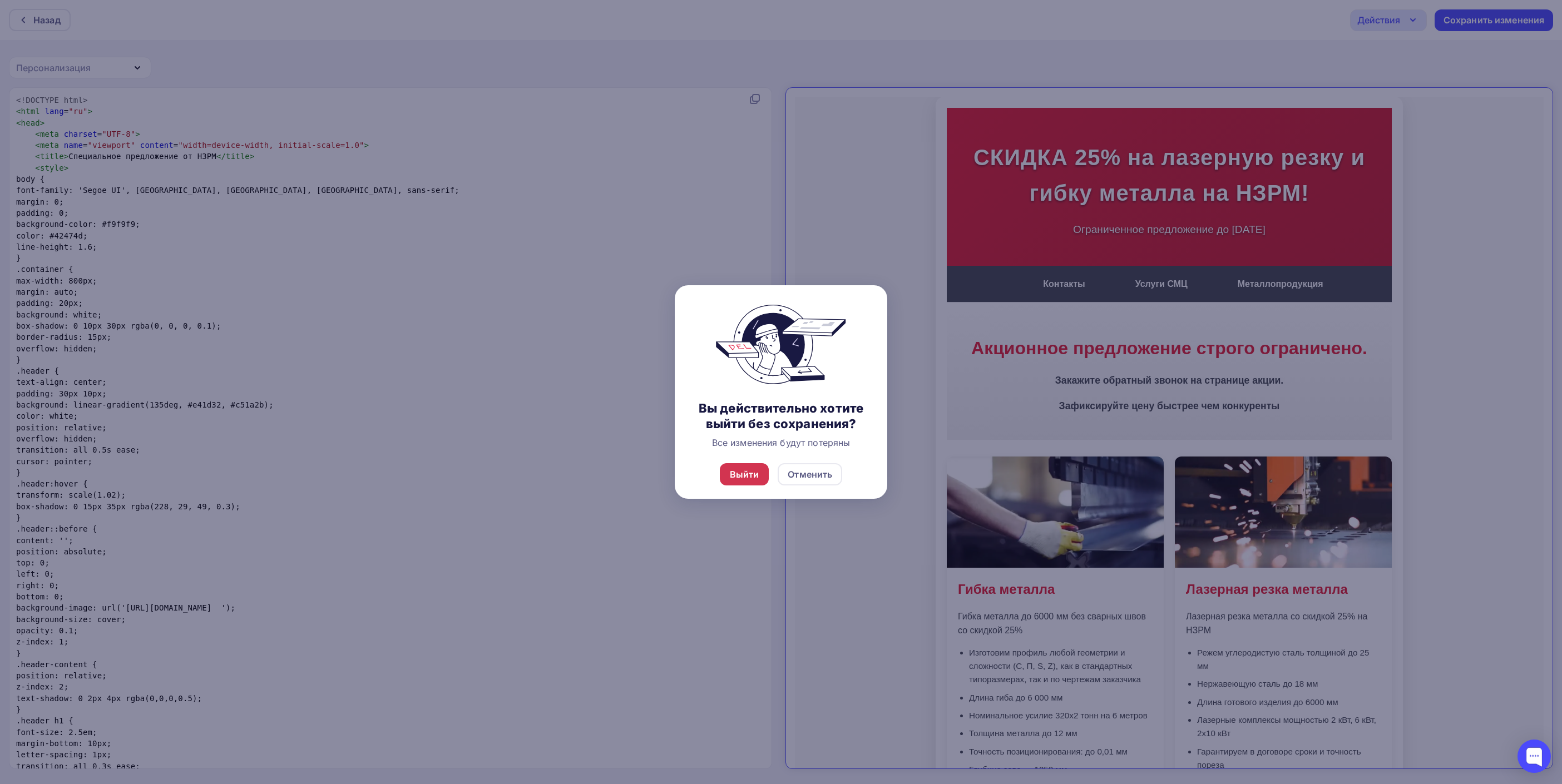
click at [750, 475] on div "Выйти" at bounding box center [744, 474] width 29 height 13
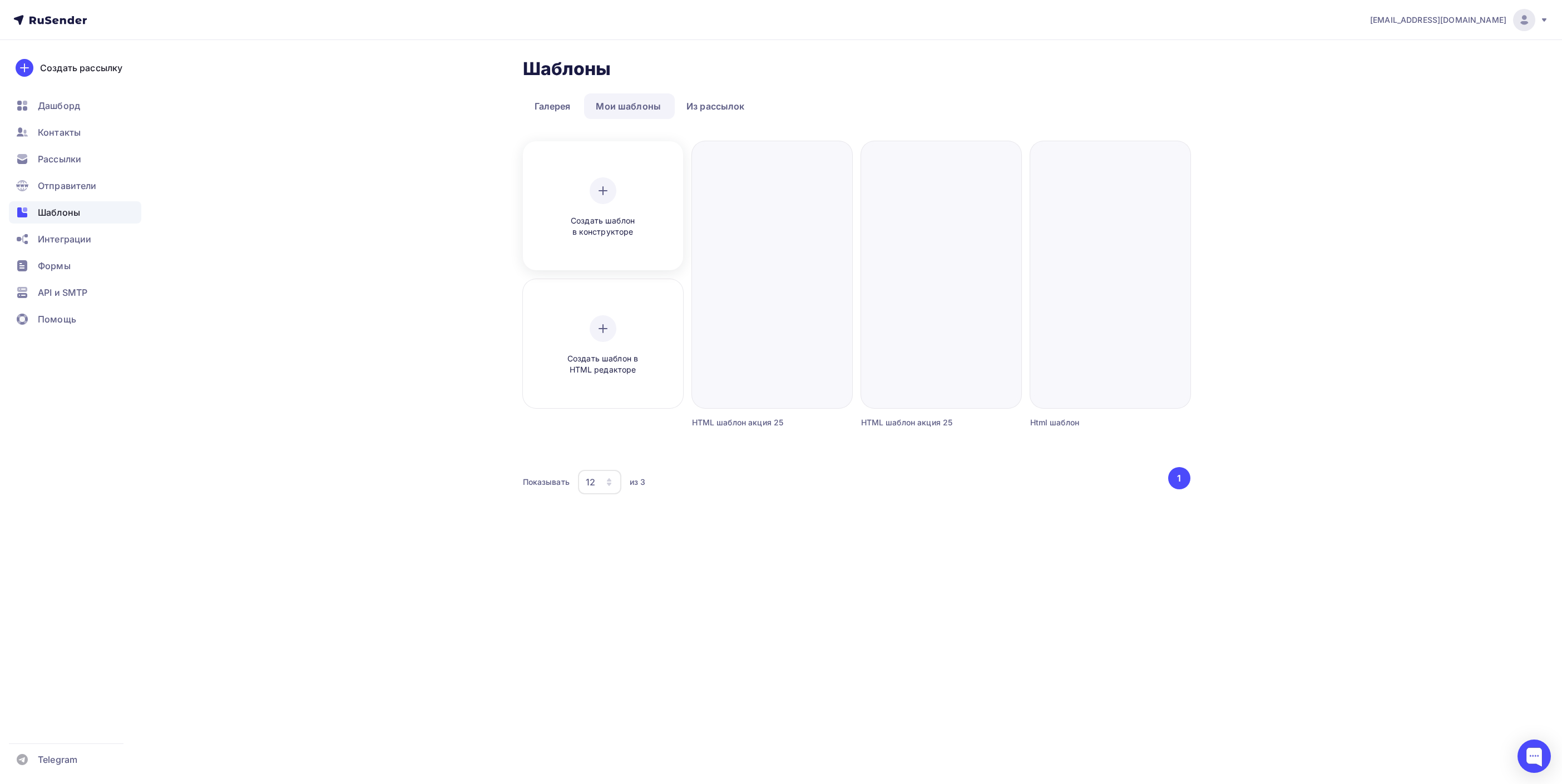
click at [621, 210] on div "Создать шаблон в конструкторе" at bounding box center [603, 208] width 105 height 60
click at [623, 356] on span "Создать шаблон в HTML редакторе" at bounding box center [603, 364] width 105 height 23
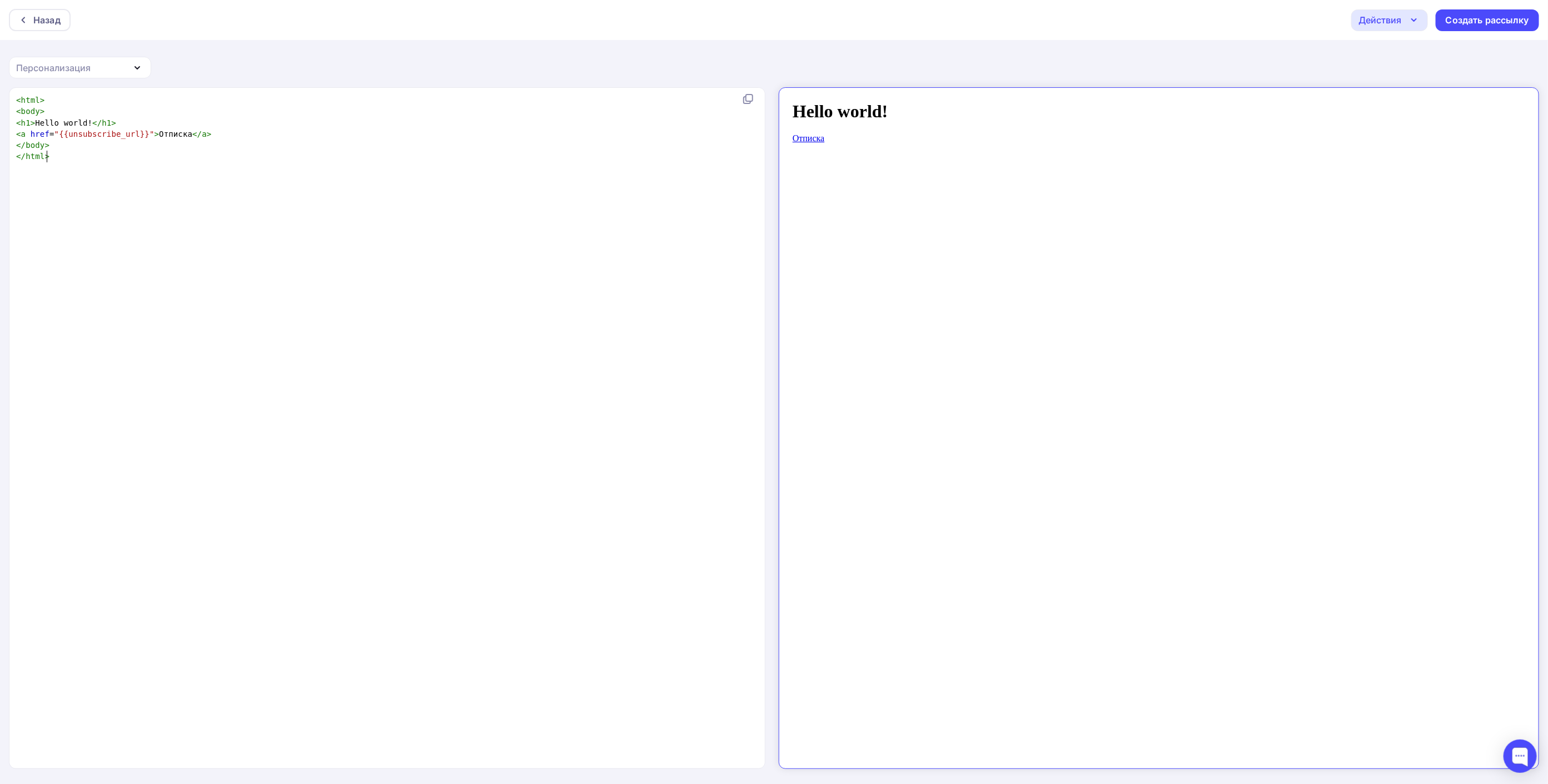
scroll to position [4, 0]
drag, startPoint x: 109, startPoint y: 189, endPoint x: 14, endPoint y: 163, distance: 98.5
click at [28, 167] on div "xxxxxxxxxx < html > < body > < h1 > Hello world! </ h1 > < a href = "{{unsubscr…" at bounding box center [399, 442] width 770 height 699
type textarea "<html> <body> <h1>Hello world!</h1> <a href="{{unsubscribe_url}}">Отписка</a> <…"
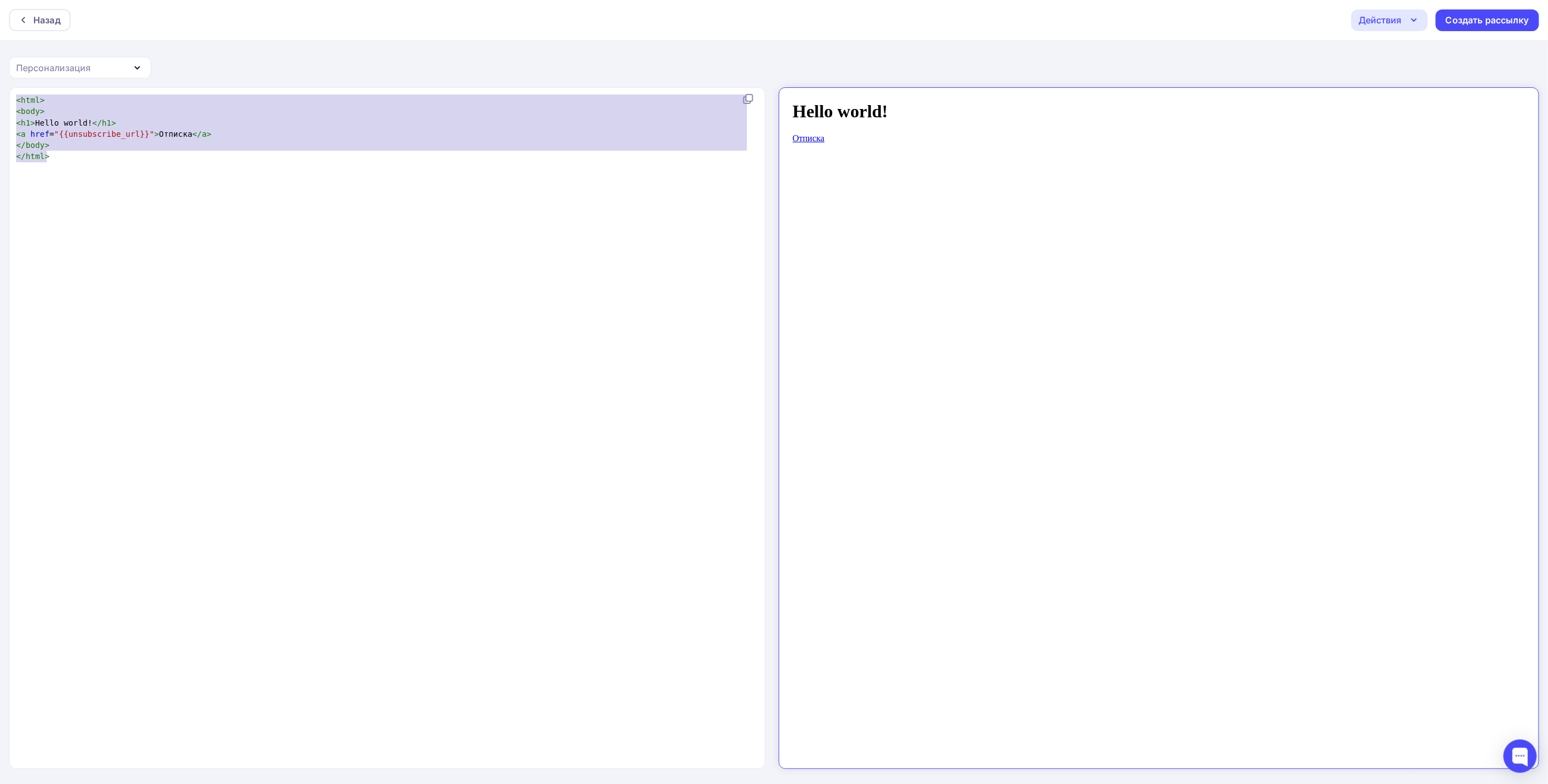
drag, startPoint x: 65, startPoint y: 139, endPoint x: -40, endPoint y: 16, distance: 161.7
click at [0, 16] on html "Назад Действия Отправить тестовое письмо Сохранить в Мои шаблоны Выйти без сохр…" at bounding box center [774, 392] width 1548 height 784
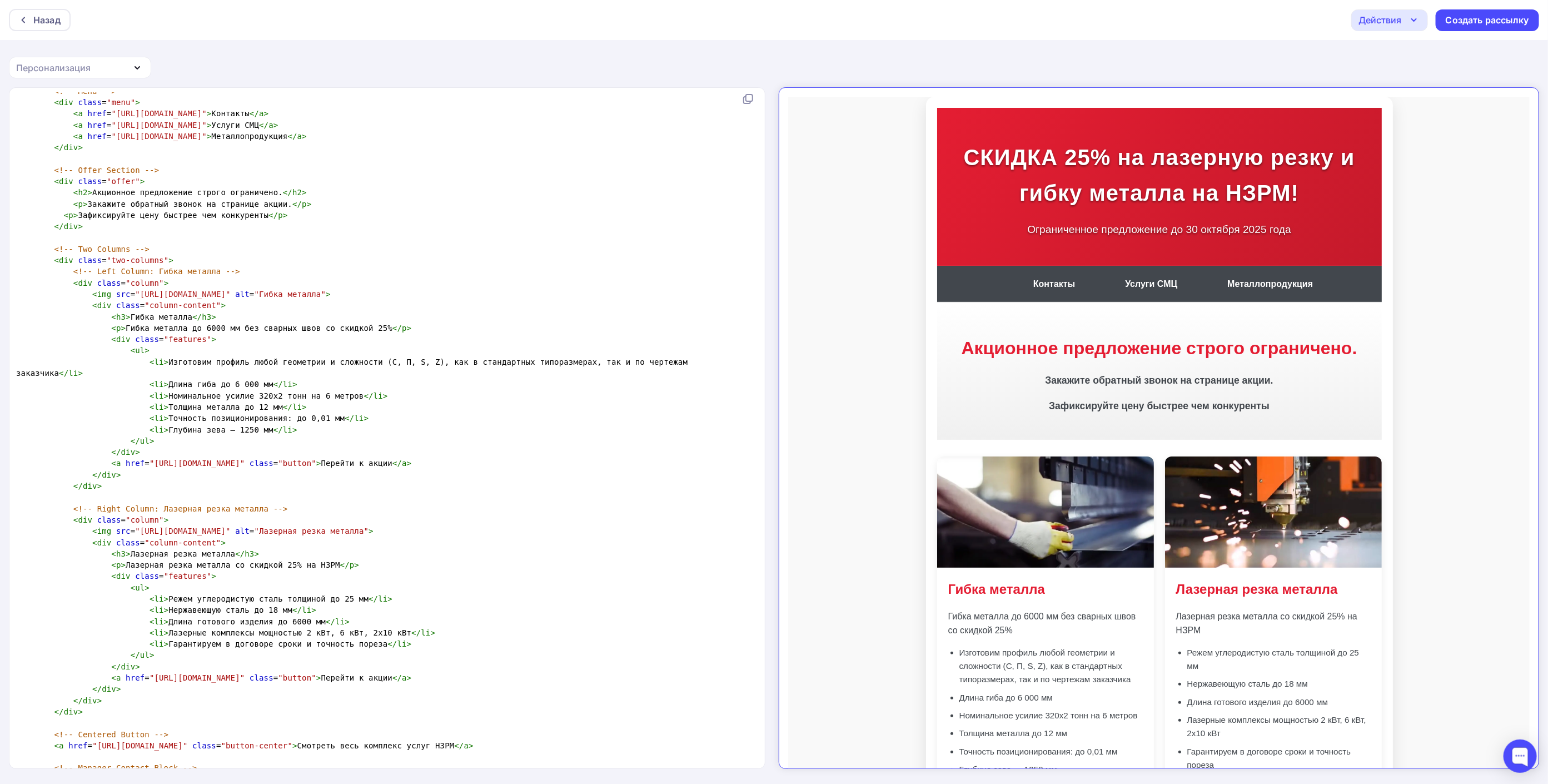
scroll to position [3584, 0]
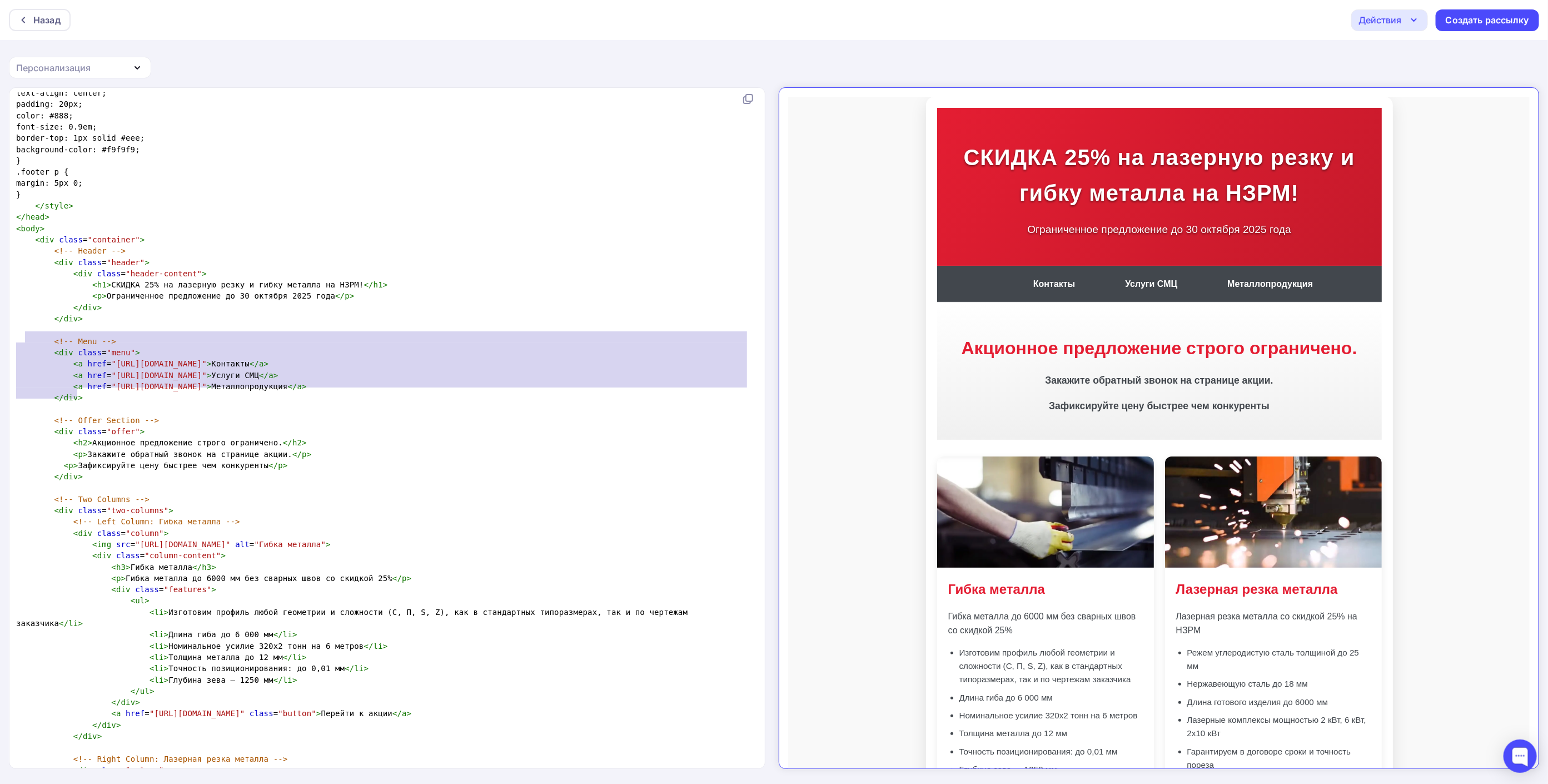
type textarea "<!-- Menu --> <div class="menu"> <a href="[URL][DOMAIN_NAME]">Контакты</a> <a h…"
drag, startPoint x: 95, startPoint y: 393, endPoint x: 6, endPoint y: 337, distance: 105.2
click at [6, 337] on div "<!-- Menu --> <div class="menu"> <a href="[URL][DOMAIN_NAME]">Контакты</a> <a h…" at bounding box center [774, 435] width 1548 height 697
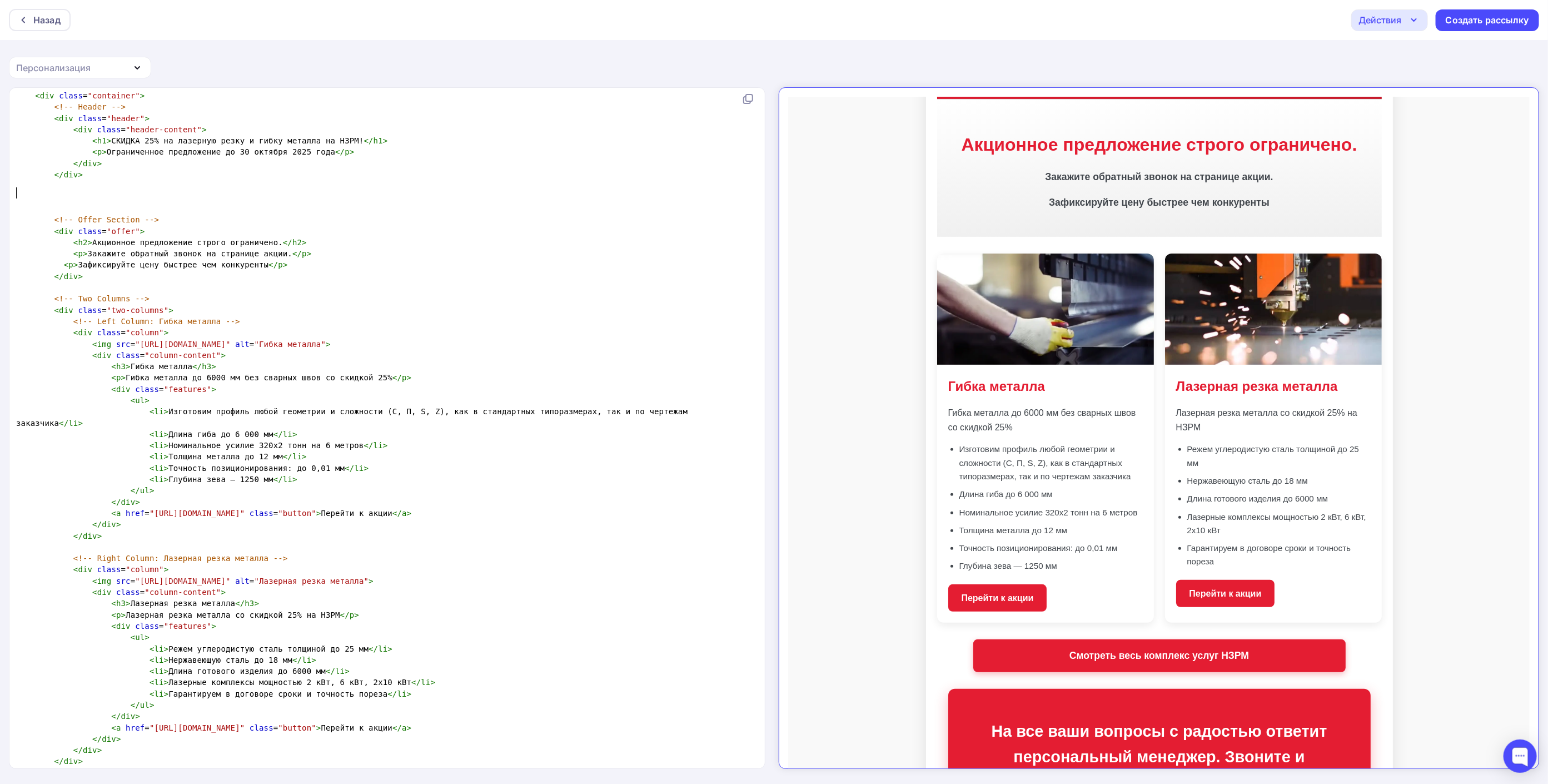
scroll to position [3749, 0]
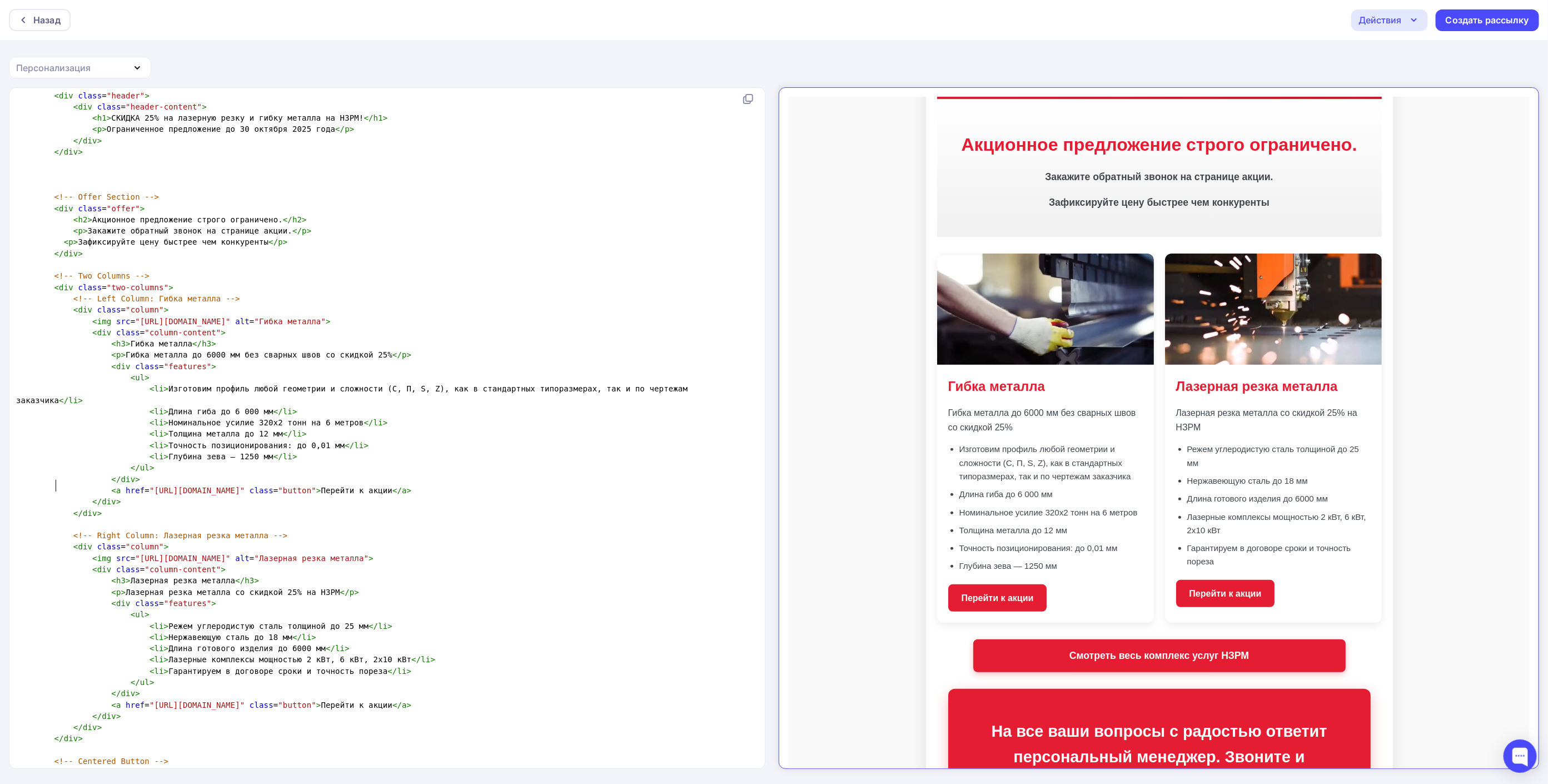
type textarea "<a href="[URL][DOMAIN_NAME]" class="button">Перейти к акции</a>"
drag, startPoint x: 69, startPoint y: 484, endPoint x: 11, endPoint y: 471, distance: 59.4
click at [11, 471] on div "<a href="[URL][DOMAIN_NAME]" class="button">Перейти к акции</a> x <!DOCTYPE htm…" at bounding box center [387, 428] width 756 height 680
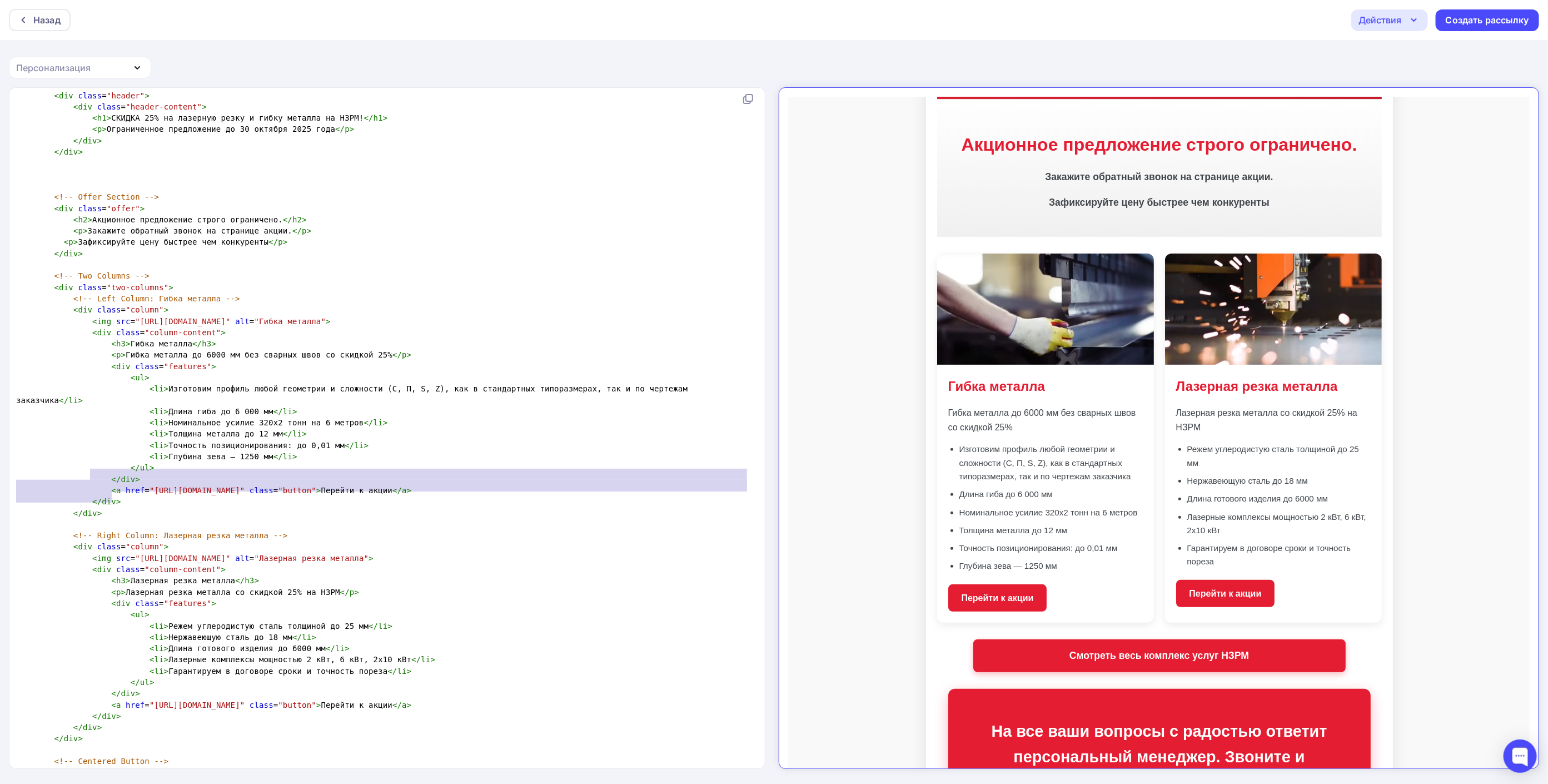
type textarea "</div> <a href="[URL][DOMAIN_NAME]" class="button">Перейти к акции</a> </div>"
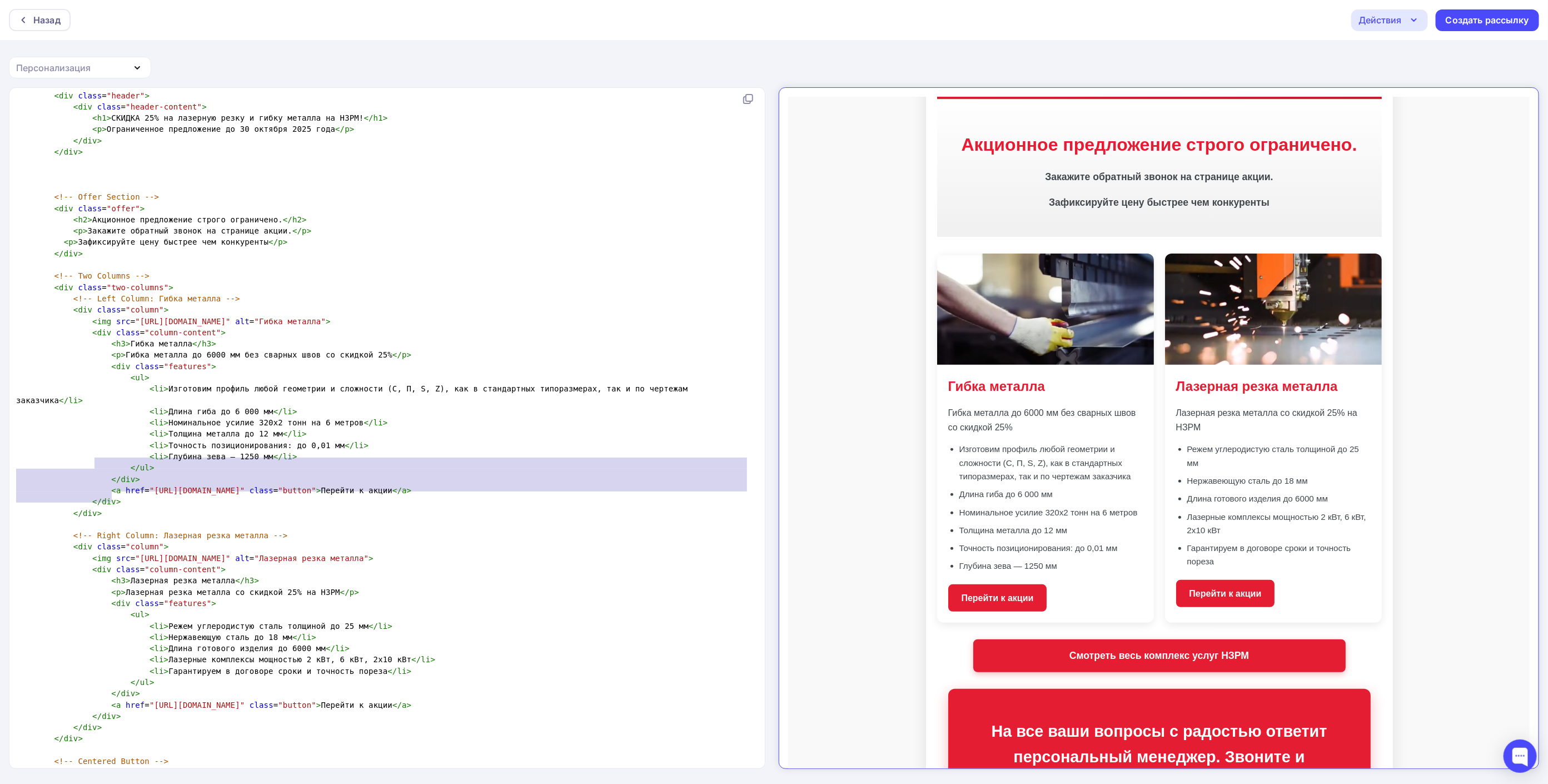
drag, startPoint x: 121, startPoint y: 496, endPoint x: 95, endPoint y: 468, distance: 38.2
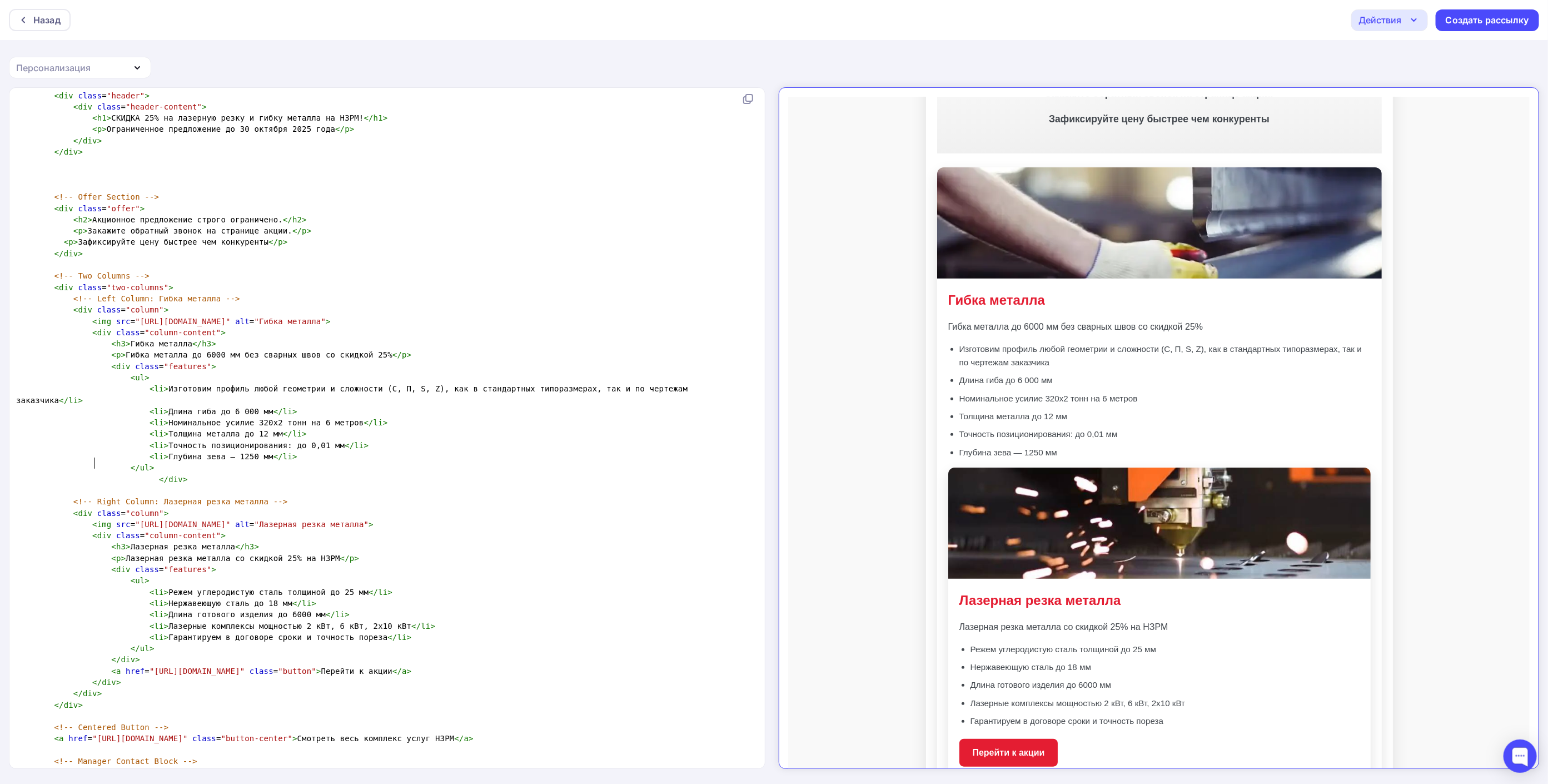
scroll to position [334, 0]
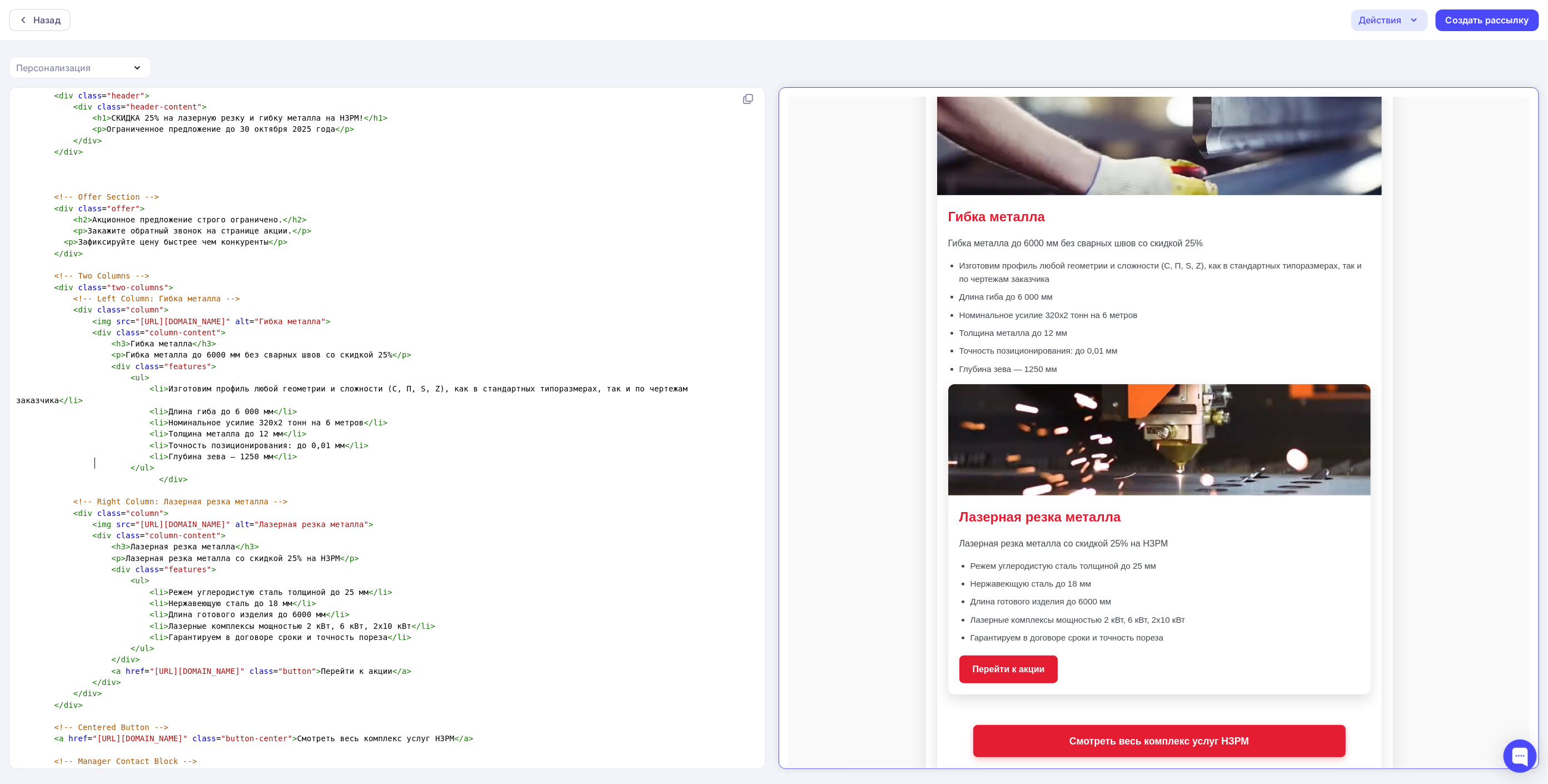
type textarea "</div> <a href="[URL][DOMAIN_NAME]" class="button">Перейти к акции</a> </div>"
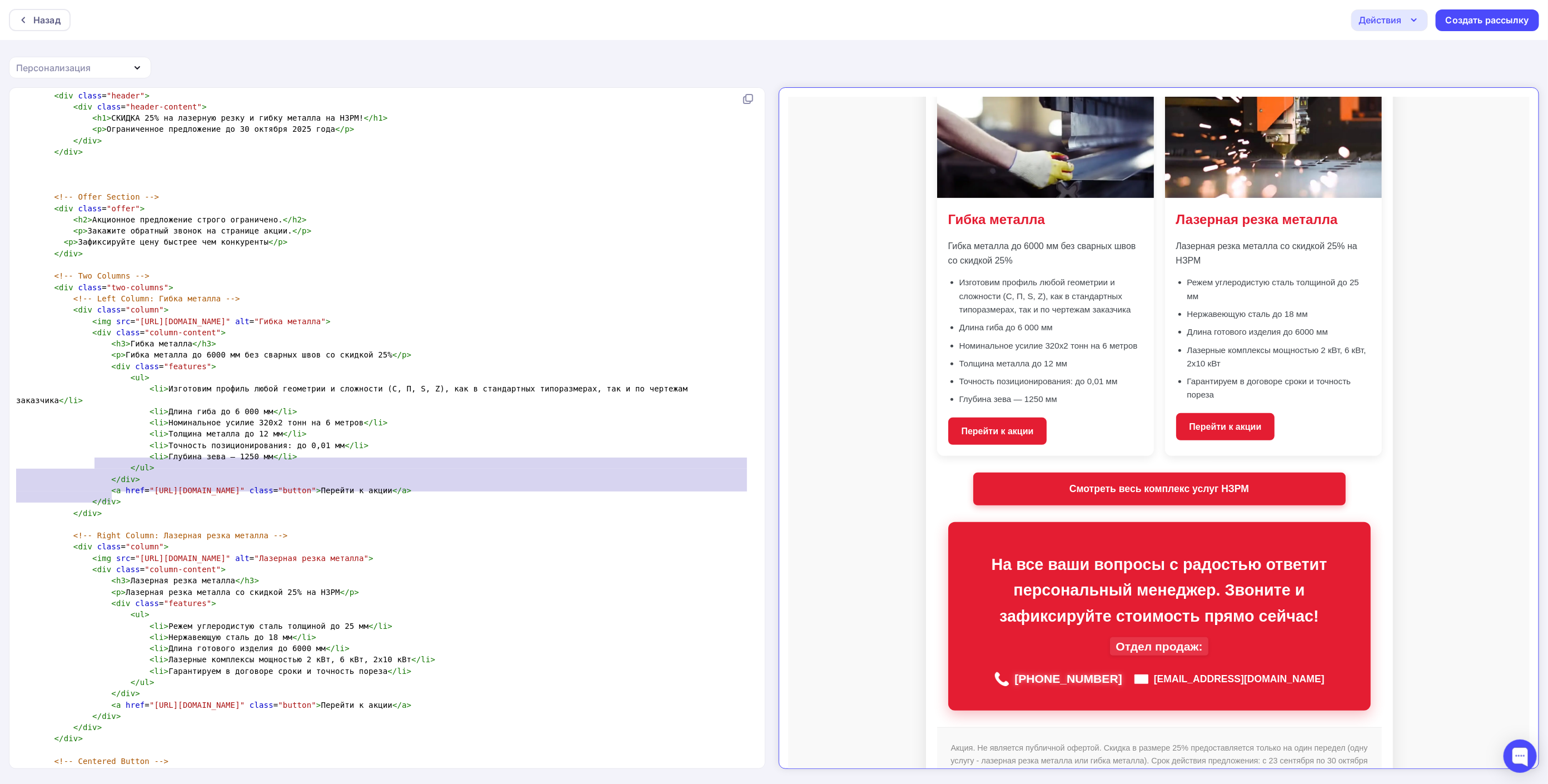
click at [139, 484] on pre "< a href = "[URL][DOMAIN_NAME]" class = "button" > Перейти к акции </ a >" at bounding box center [385, 489] width 742 height 11
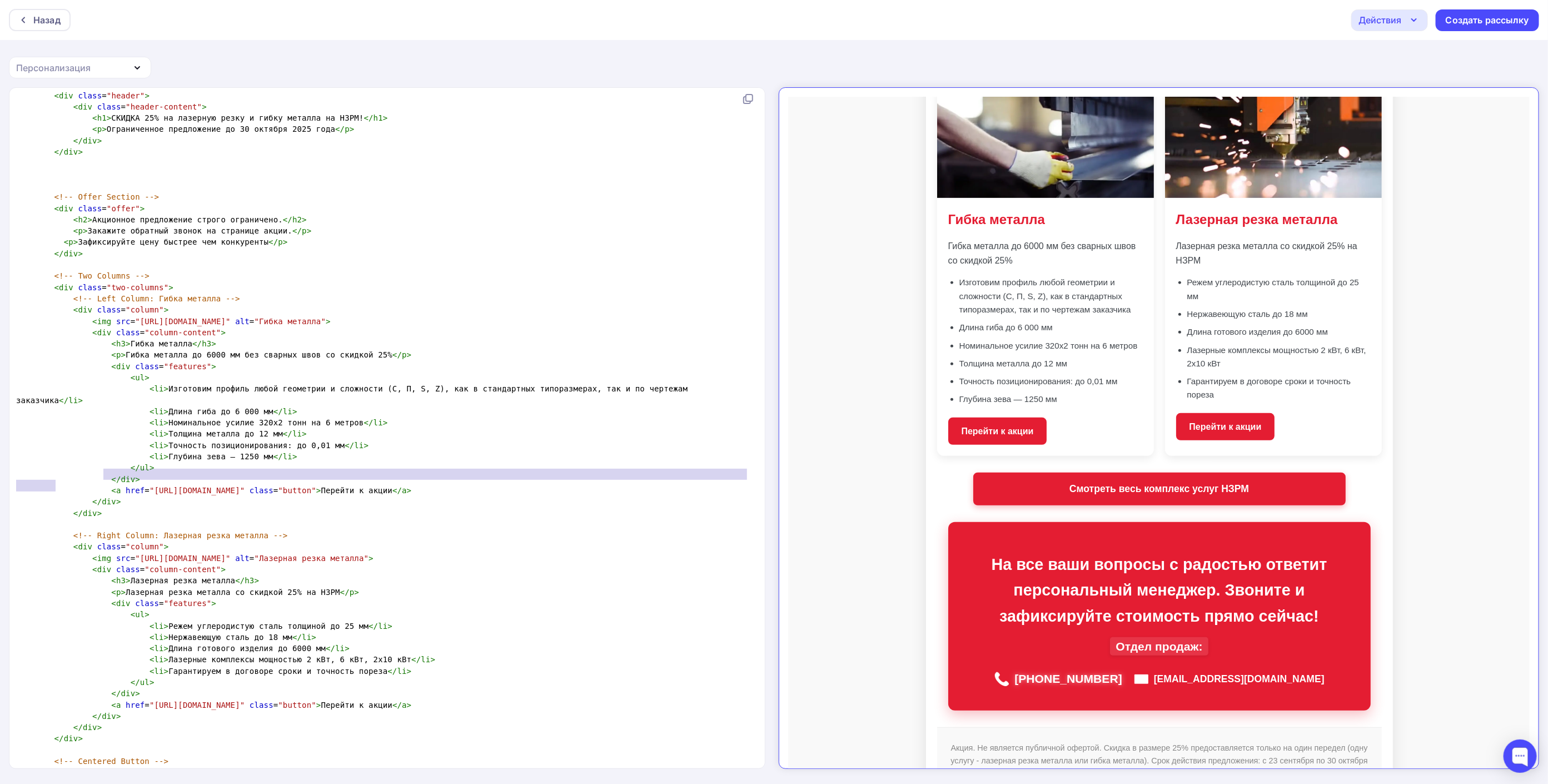
type textarea "<a href="[URL][DOMAIN_NAME]" class="button">Перейти к акции</a>"
drag, startPoint x: 64, startPoint y: 491, endPoint x: 100, endPoint y: 476, distance: 39.0
click at [100, 484] on pre "< a href = "[URL][DOMAIN_NAME]" class = "button" > Перейти к акции </ a >" at bounding box center [385, 489] width 742 height 11
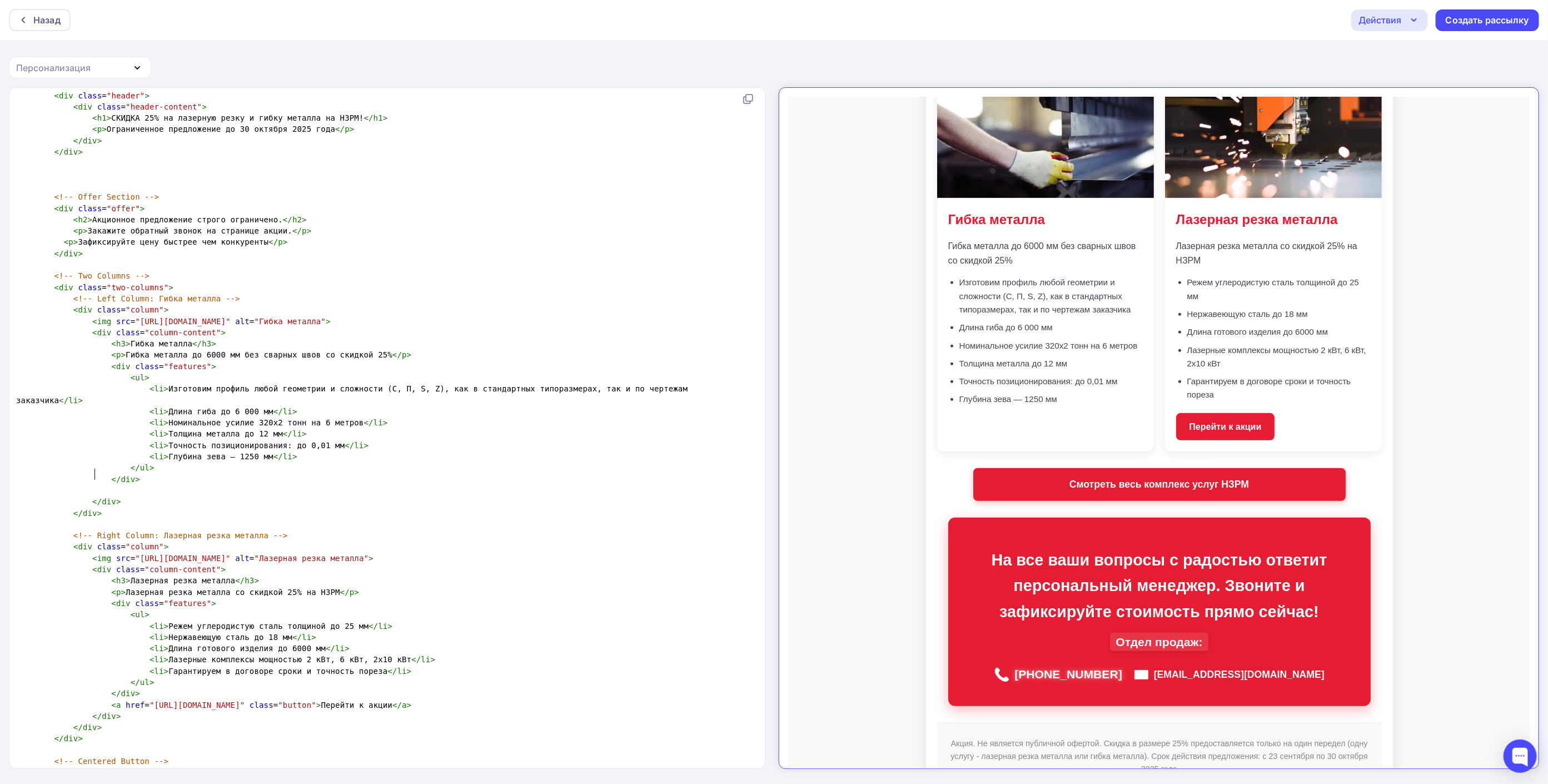
scroll to position [0, 0]
click at [99, 508] on pre "</ div >" at bounding box center [385, 513] width 742 height 11
click at [147, 484] on pre at bounding box center [385, 489] width 742 height 11
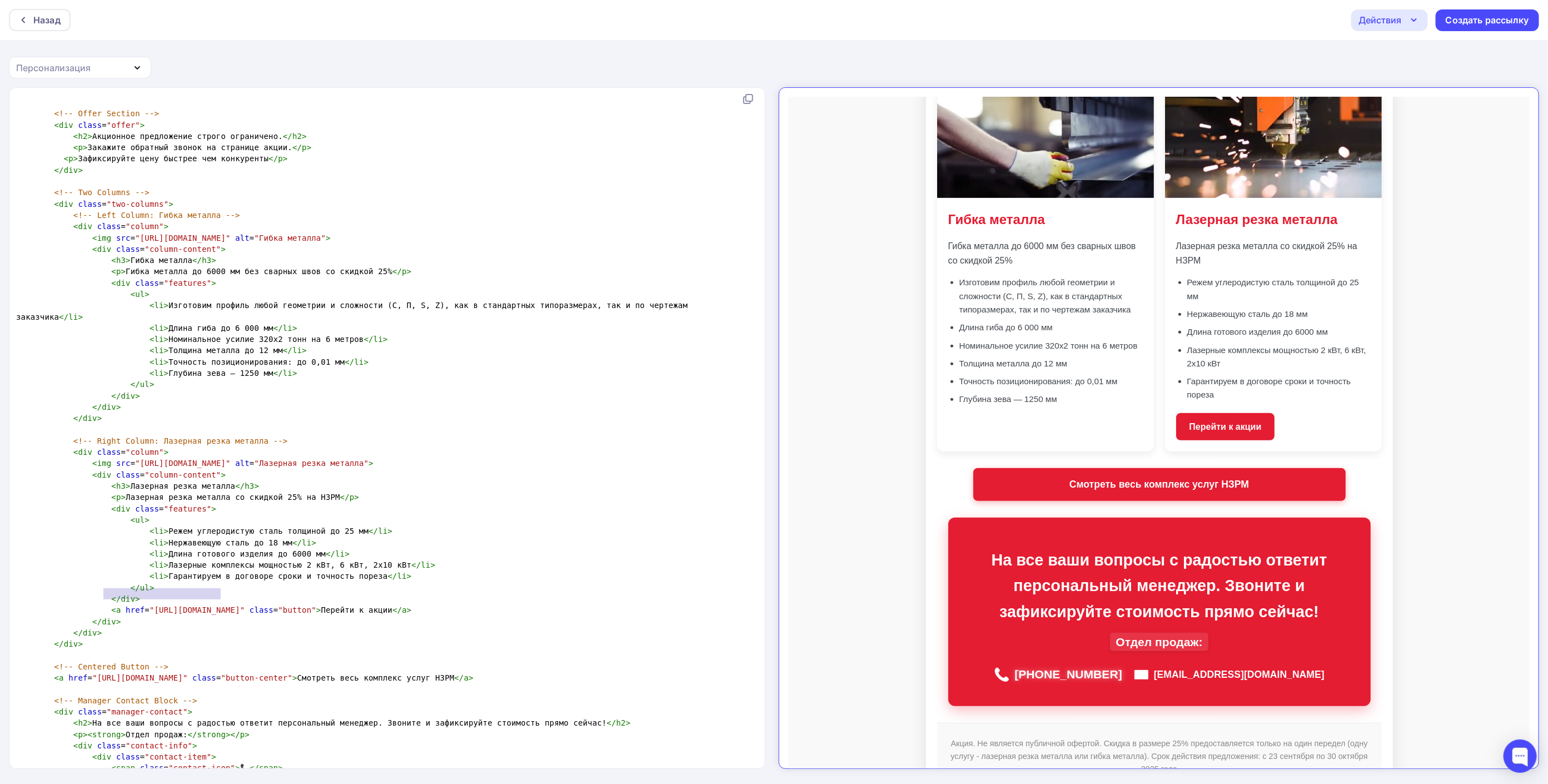
type textarea "<a href="[URL][DOMAIN_NAME]"
type textarea "<a href="[URL][DOMAIN_NAME]" class="button">Перейти к акции</a>"
drag, startPoint x: 104, startPoint y: 591, endPoint x: 217, endPoint y: 604, distance: 113.7
click at [217, 604] on pre "< a href = "[URL][DOMAIN_NAME]" class = "button" > Перейти к акции </ a >" at bounding box center [385, 609] width 742 height 11
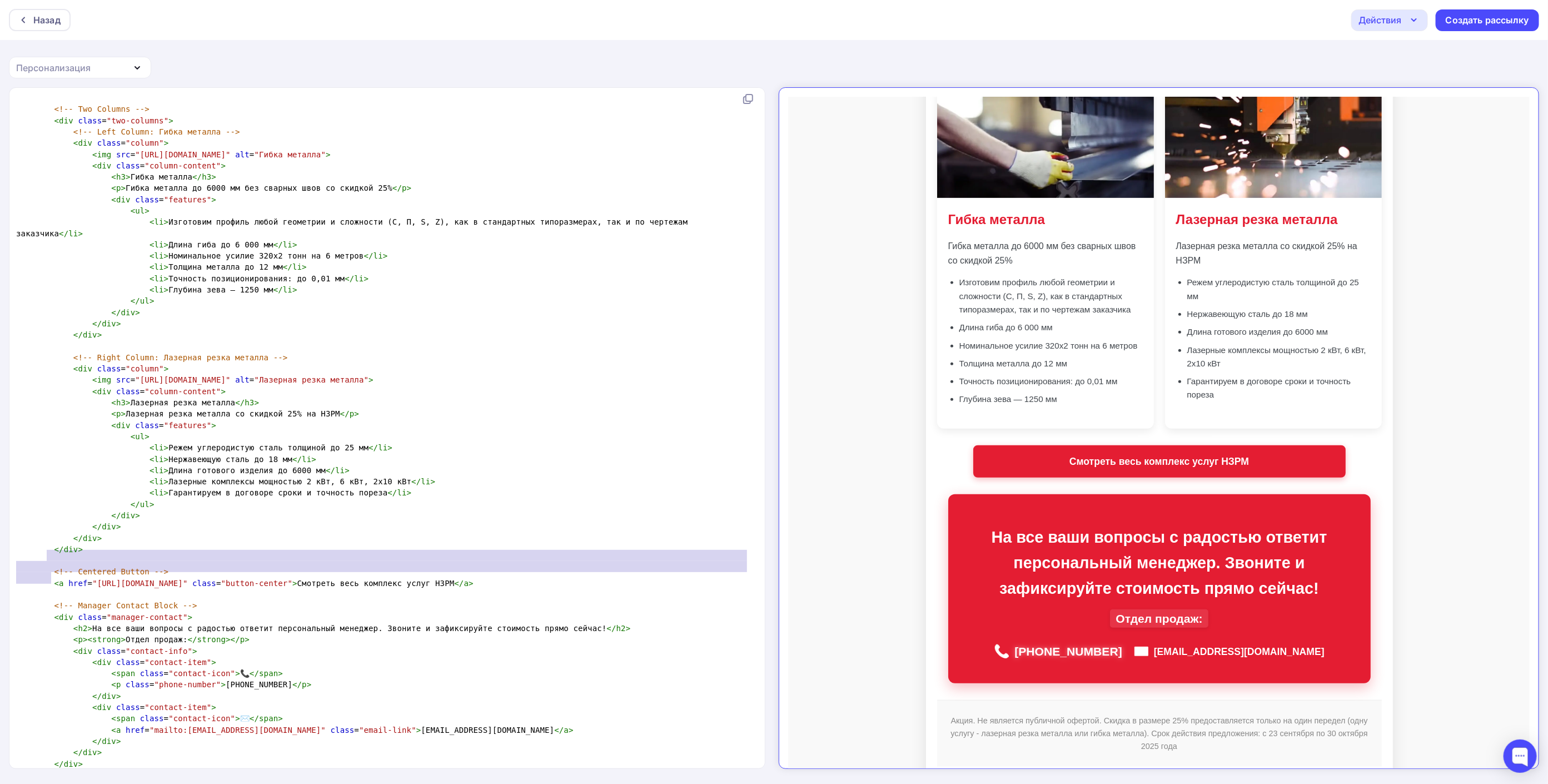
type textarea "<!-- Centered Button --> <a href="[URL][DOMAIN_NAME]" class="button-center">Смо…"
drag, startPoint x: 55, startPoint y: 581, endPoint x: 44, endPoint y: 557, distance: 26.4
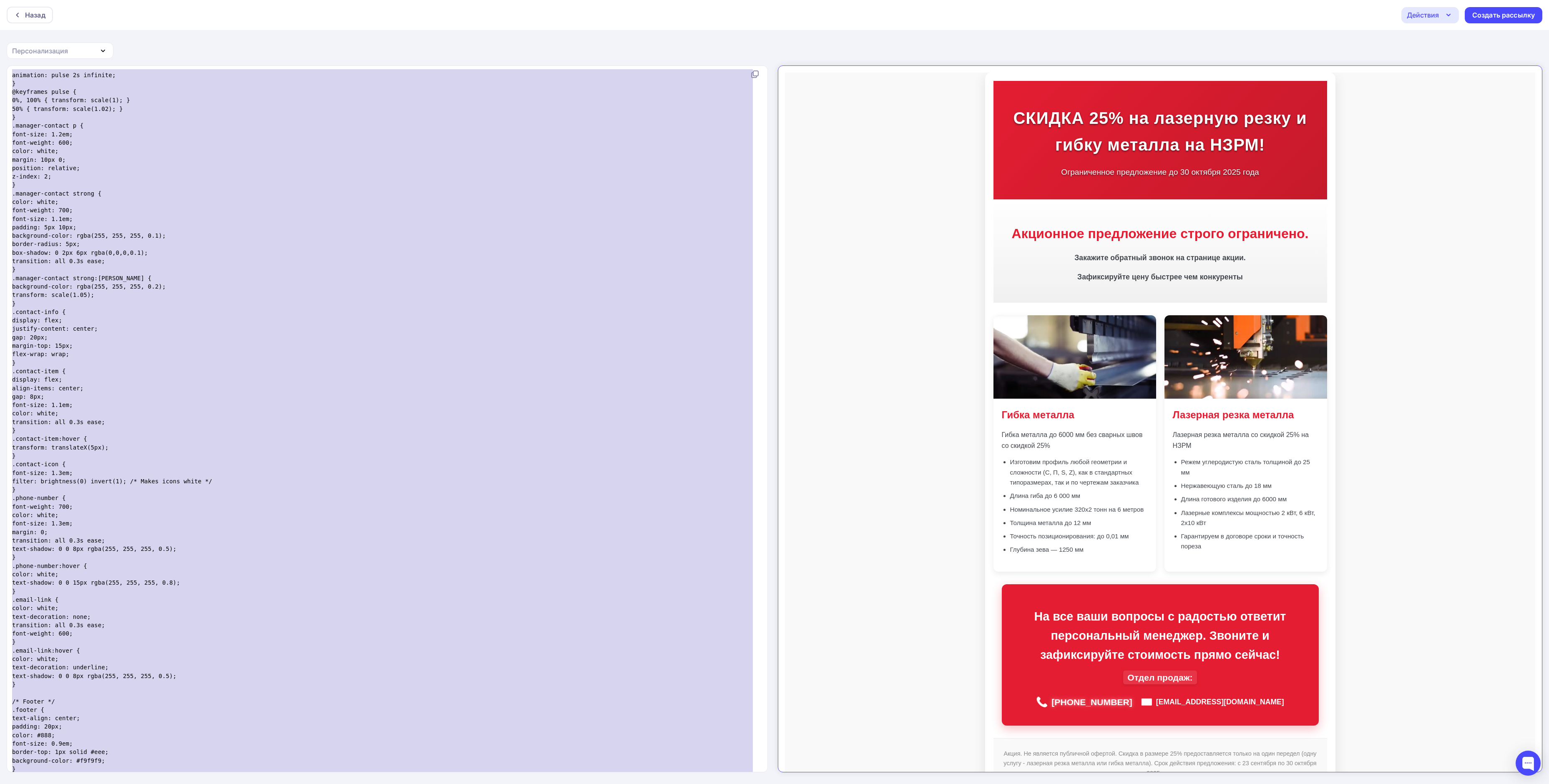
scroll to position [1245, 0]
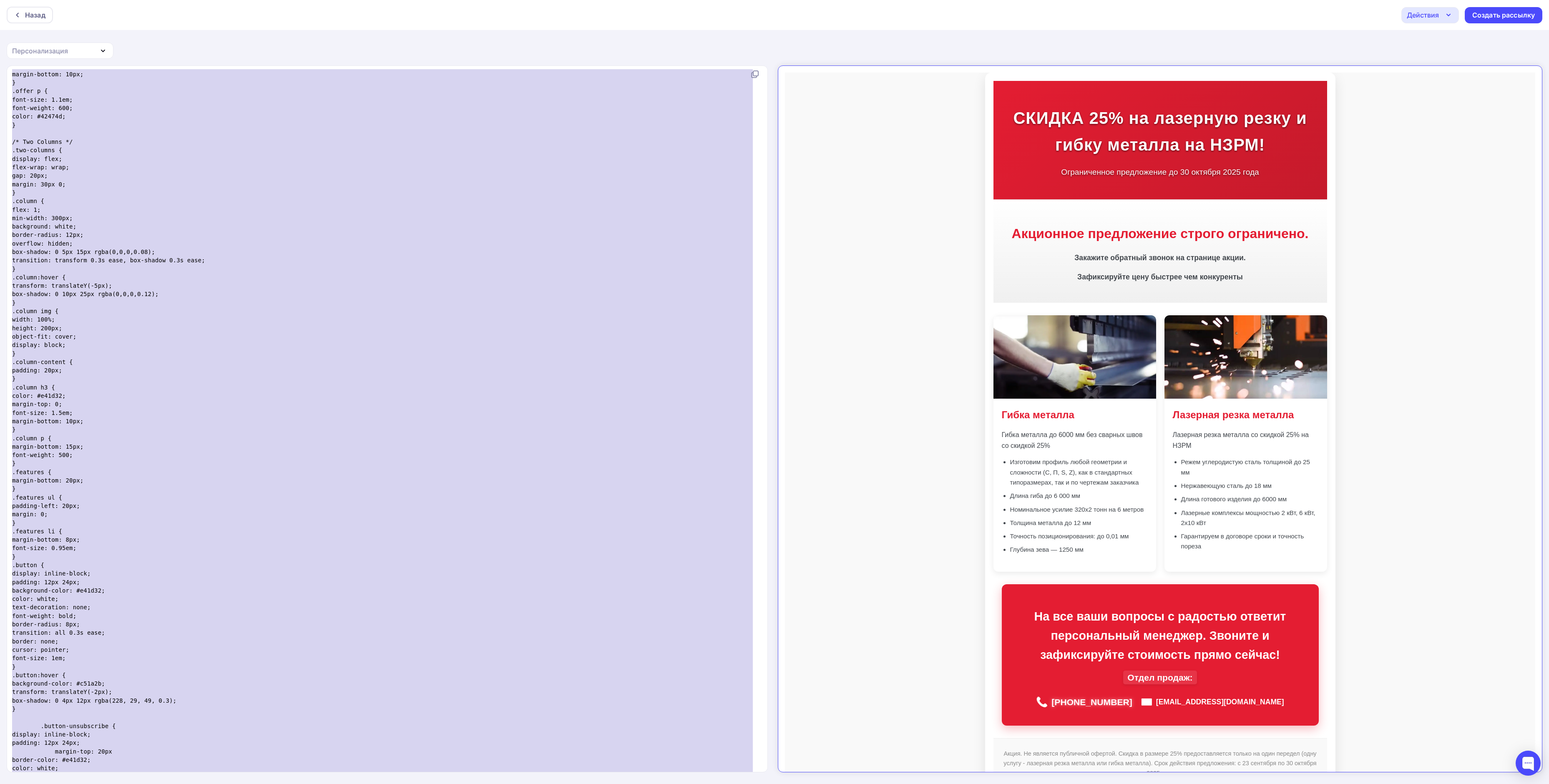
type textarea "/* Offer Section */ .offer { text-align: center; padding: 30px 10px; background…"
drag, startPoint x: 58, startPoint y: 762, endPoint x: 4, endPoint y: -9, distance: 772.9
click at [4, 0] on html "Назад Действия Отправить тестовое письмо Сохранить в Мои шаблоны Выйти без сохр…" at bounding box center [774, 392] width 1549 height 784
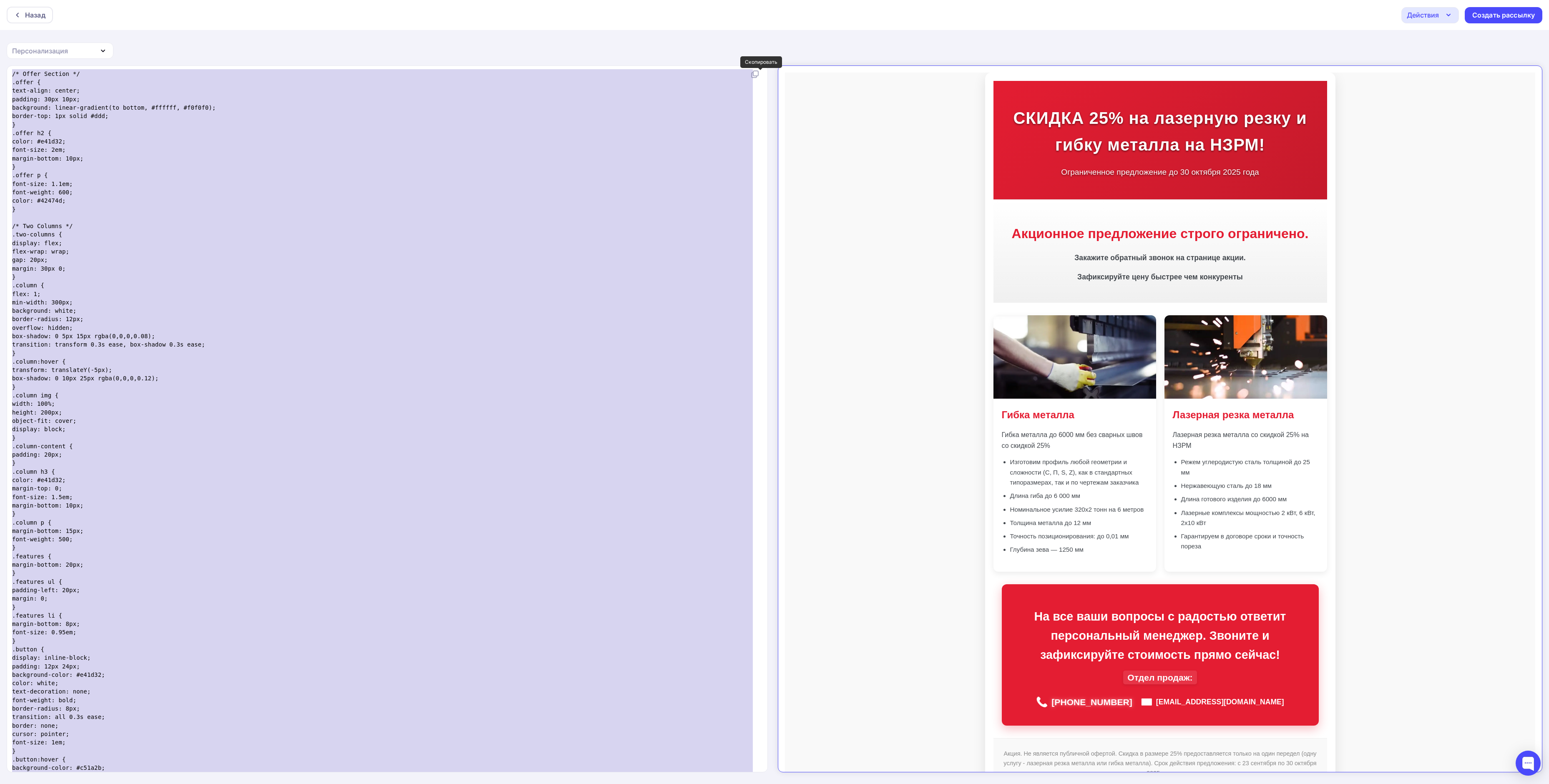
click at [757, 73] on icon at bounding box center [755, 74] width 10 height 10
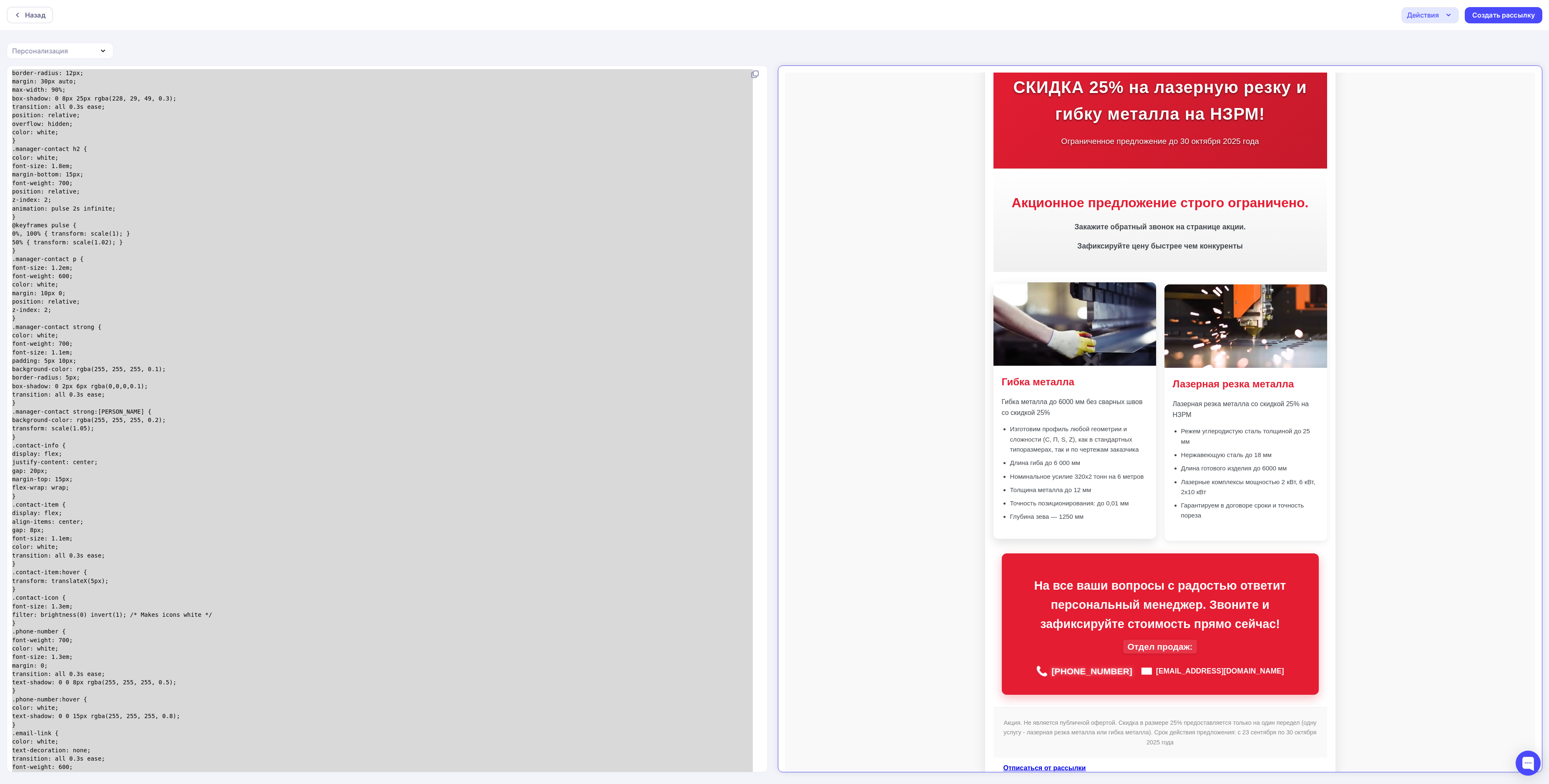
scroll to position [46, 0]
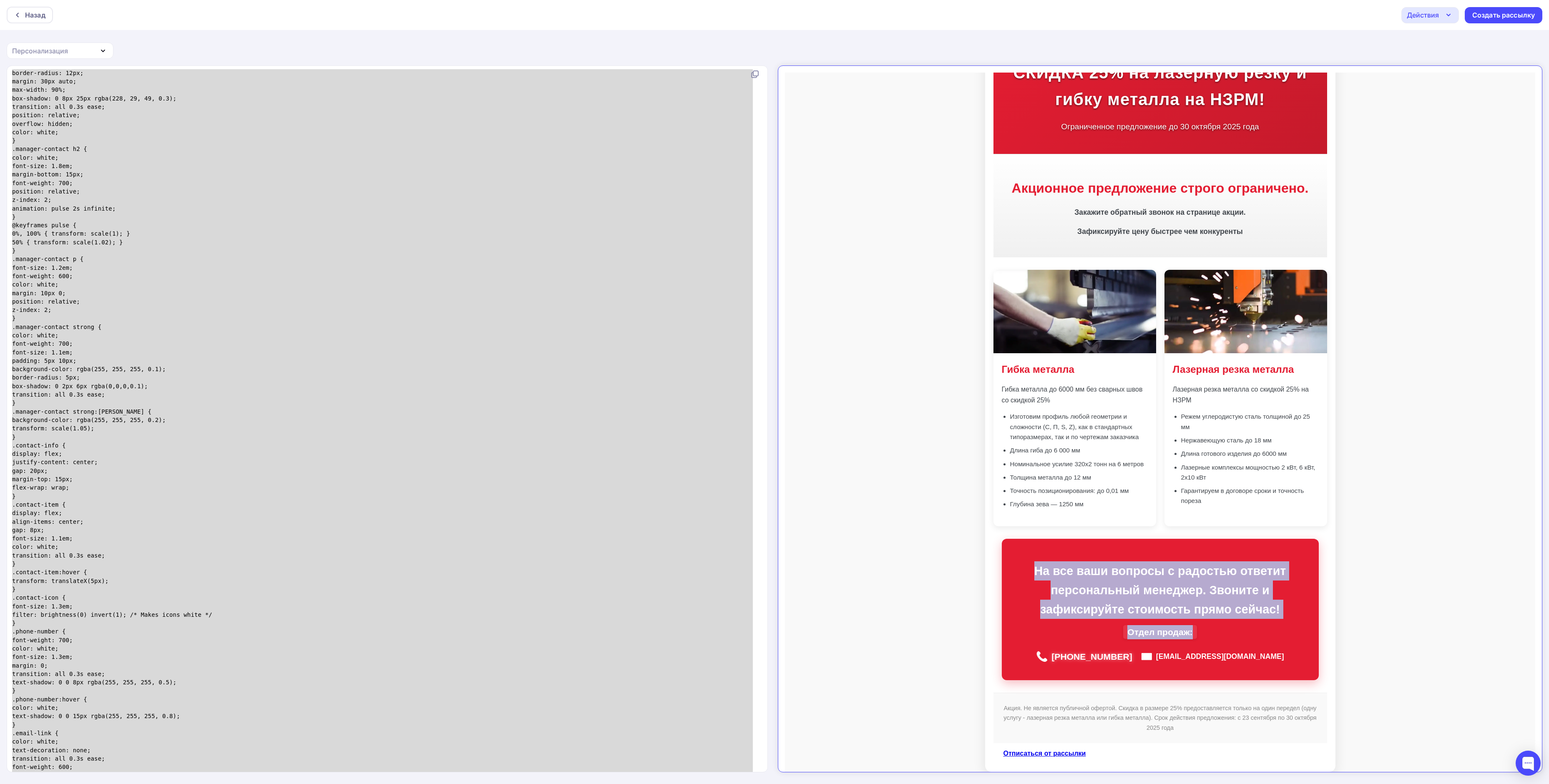
drag, startPoint x: 1194, startPoint y: 627, endPoint x: 1007, endPoint y: 556, distance: 200.0
click at [1007, 556] on div "На все ваши вопросы с радостью ответит персональный менеджер. Звоните и зафикси…" at bounding box center [1153, 603] width 317 height 142
copy div "На все ваши вопросы с радостью ответит персональный менеджер. Звоните и зафикси…"
